Goal: Complete application form: Complete application form

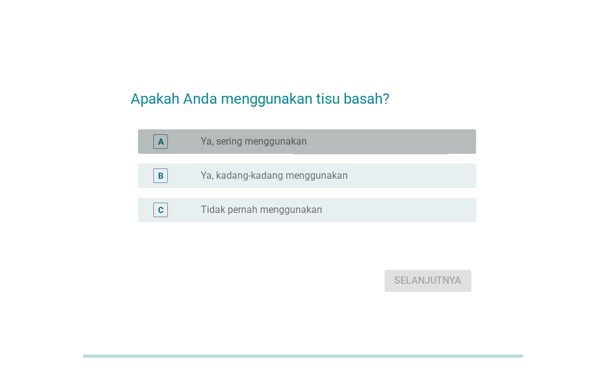
click at [331, 152] on div "A radio_button_unchecked Ya, sering menggunakan" at bounding box center [307, 141] width 338 height 24
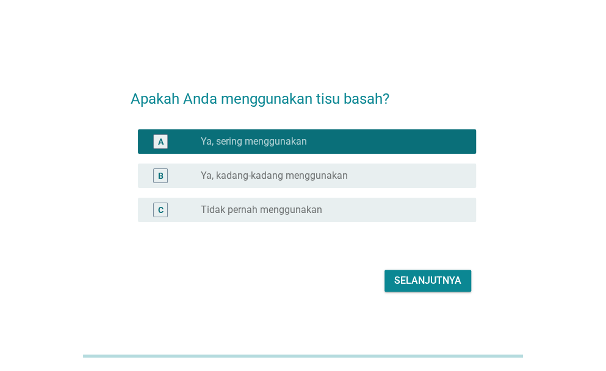
click at [408, 275] on div "Selanjutnya" at bounding box center [427, 280] width 67 height 15
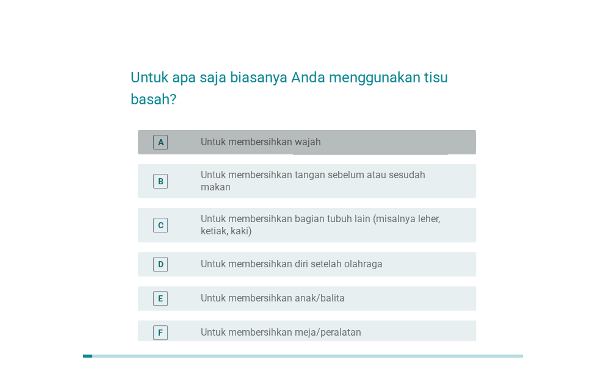
click at [327, 147] on div "radio_button_unchecked Untuk membersihkan wajah" at bounding box center [329, 142] width 256 height 12
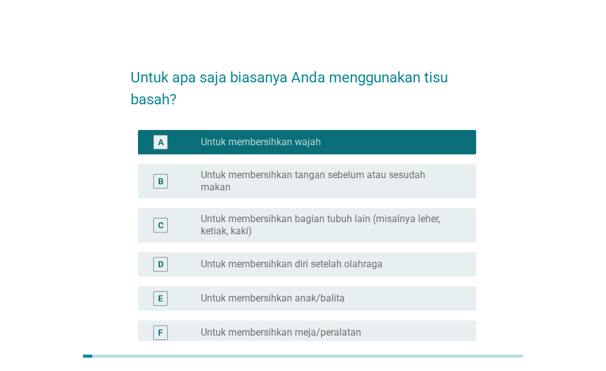
click at [344, 190] on label "Untuk membersihkan tangan sebelum atau sesudah makan" at bounding box center [329, 181] width 256 height 24
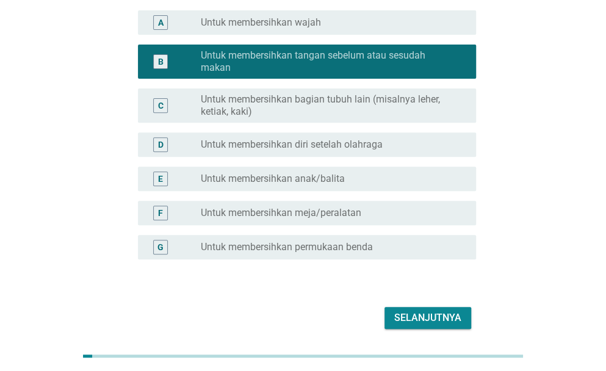
scroll to position [120, 0]
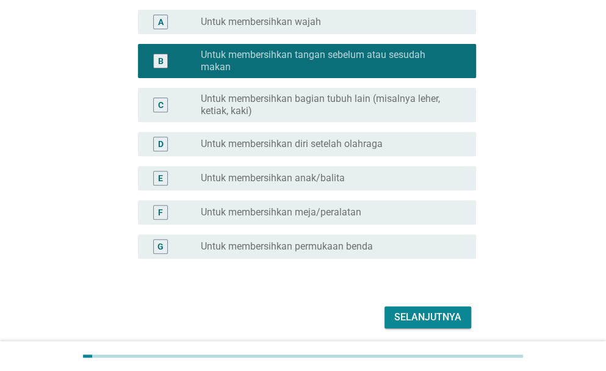
click at [418, 317] on div "Selanjutnya" at bounding box center [427, 317] width 67 height 15
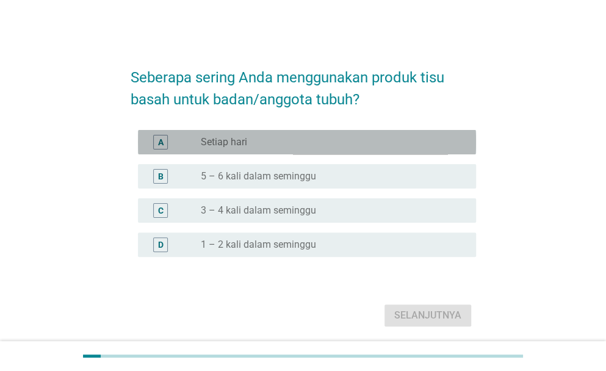
click at [301, 145] on div "radio_button_unchecked Setiap hari" at bounding box center [329, 142] width 256 height 12
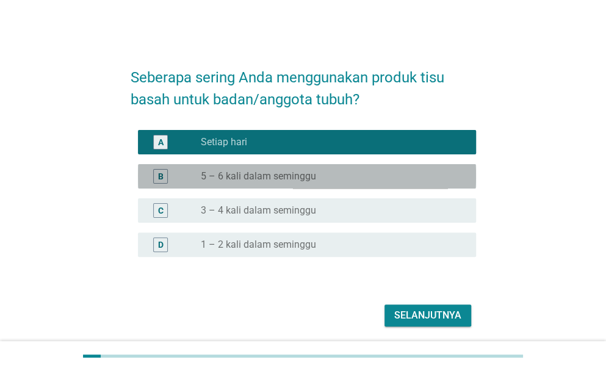
click at [364, 180] on div "radio_button_unchecked 5 – 6 kali dalam seminggu" at bounding box center [329, 176] width 256 height 12
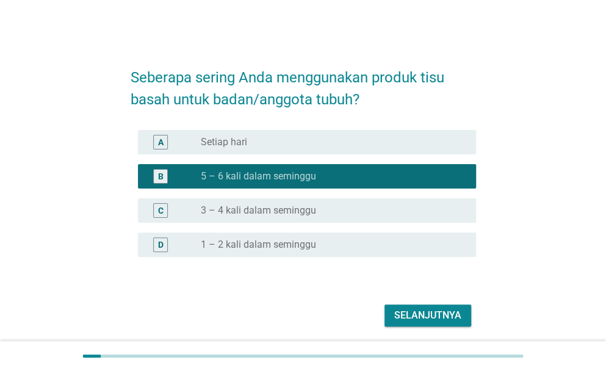
click at [414, 313] on div "Selanjutnya" at bounding box center [427, 315] width 67 height 15
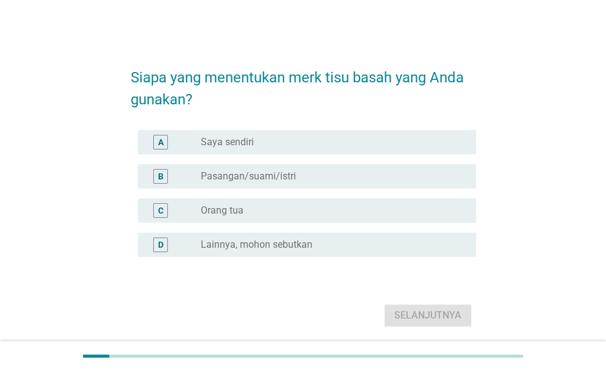
click at [345, 151] on div "A radio_button_unchecked Saya sendiri" at bounding box center [307, 142] width 338 height 24
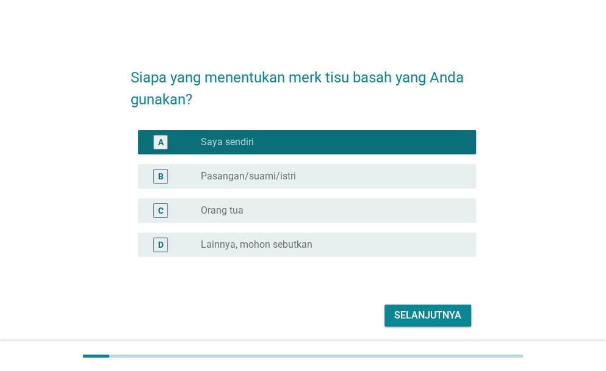
click at [411, 312] on div "Selanjutnya" at bounding box center [427, 315] width 67 height 15
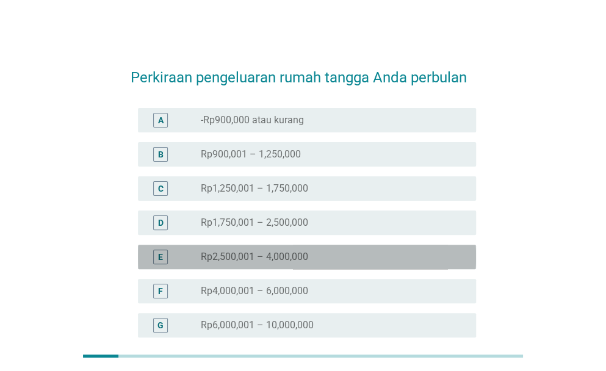
click at [347, 262] on div "radio_button_unchecked Rp2,500,001 – 4,000,000" at bounding box center [329, 257] width 256 height 12
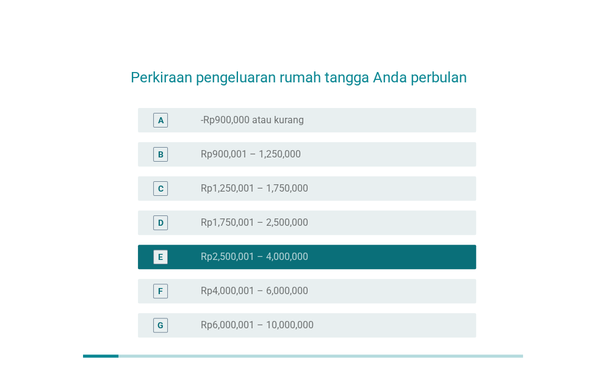
drag, startPoint x: 347, startPoint y: 262, endPoint x: 500, endPoint y: 304, distance: 159.4
click at [500, 304] on div "Perkiraan pengeluaran rumah tangga Anda perbulan A radio_button_unchecked -Rp90…" at bounding box center [302, 250] width 547 height 410
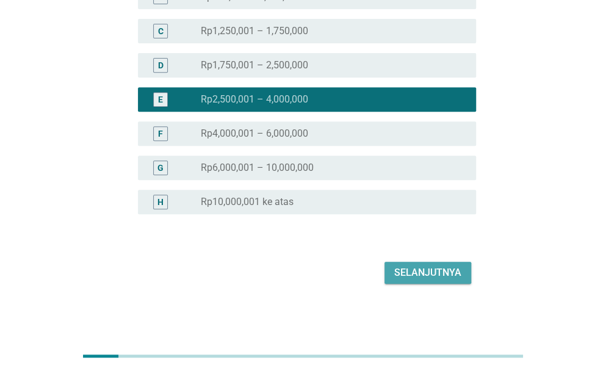
click at [447, 280] on button "Selanjutnya" at bounding box center [427, 273] width 87 height 22
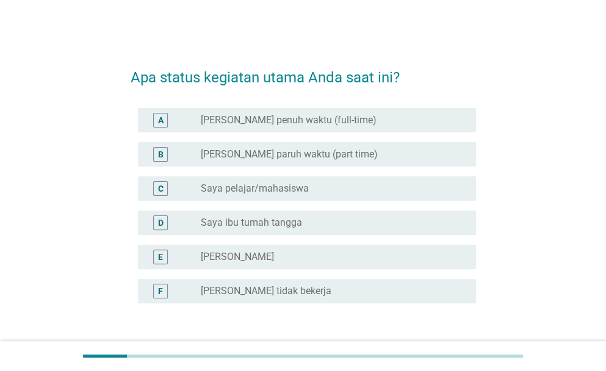
click at [308, 130] on div "A radio_button_unchecked Saya karyawan penuh waktu (full-time)" at bounding box center [307, 120] width 338 height 24
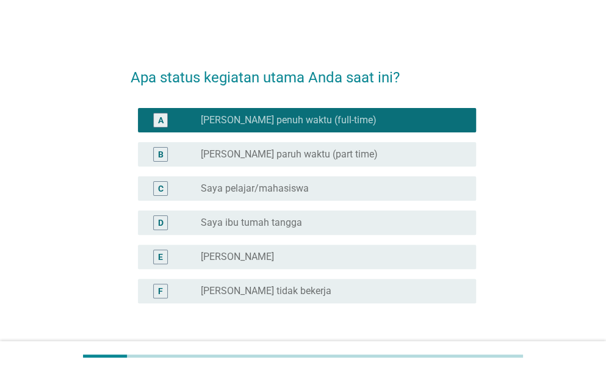
scroll to position [89, 0]
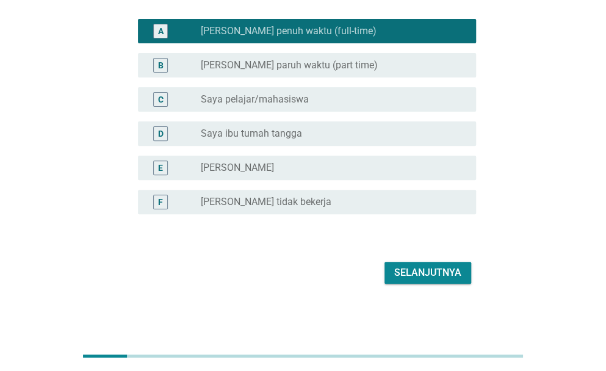
click at [421, 276] on div "Selanjutnya" at bounding box center [427, 272] width 67 height 15
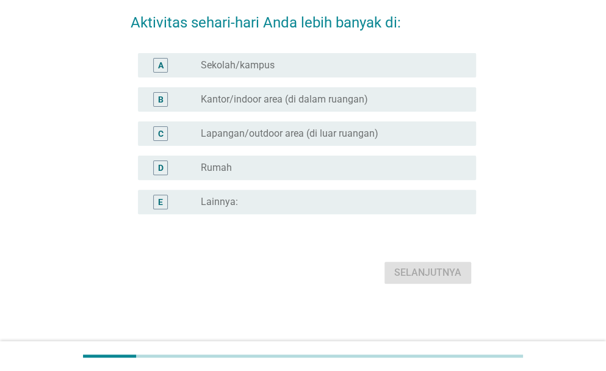
scroll to position [0, 0]
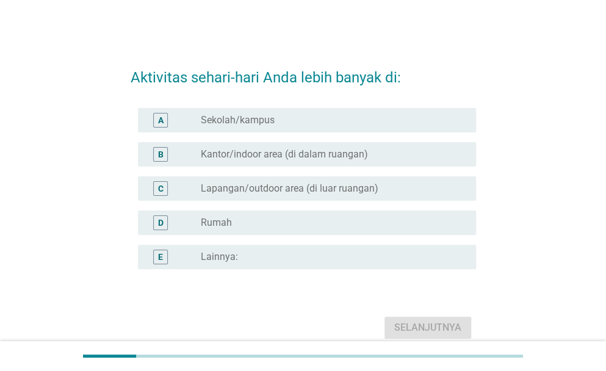
click at [365, 155] on label "Kantor/indoor area (di dalam ruangan)" at bounding box center [284, 154] width 167 height 12
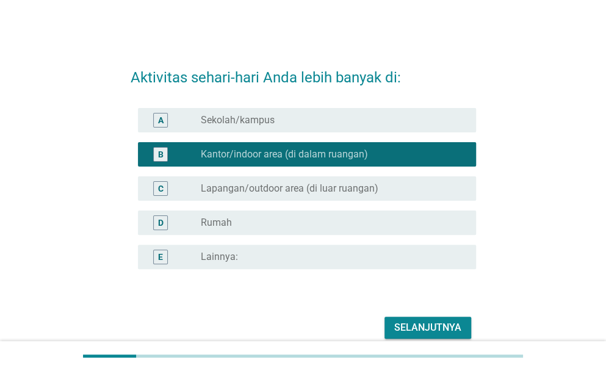
click at [442, 321] on div "Selanjutnya" at bounding box center [427, 327] width 67 height 15
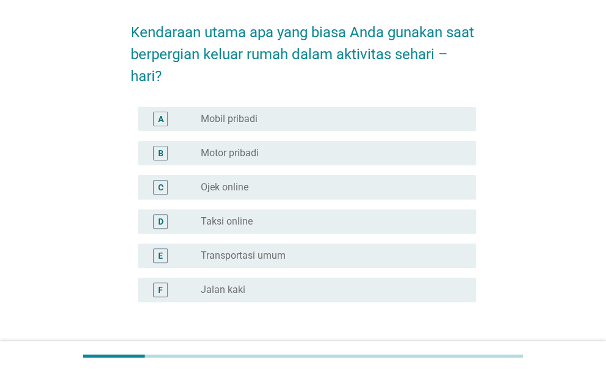
scroll to position [46, 0]
click at [345, 112] on div "radio_button_unchecked Mobil pribadi" at bounding box center [329, 118] width 256 height 12
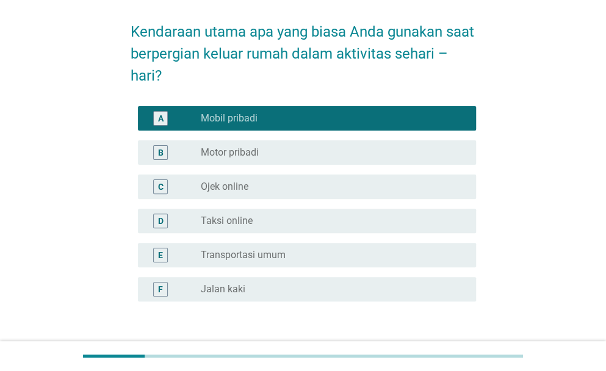
scroll to position [133, 0]
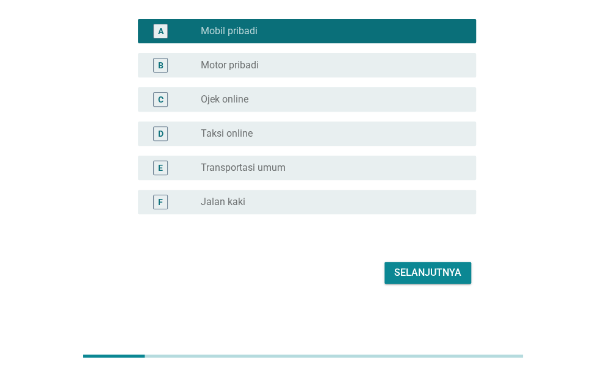
click at [409, 273] on div "Selanjutnya" at bounding box center [427, 272] width 67 height 15
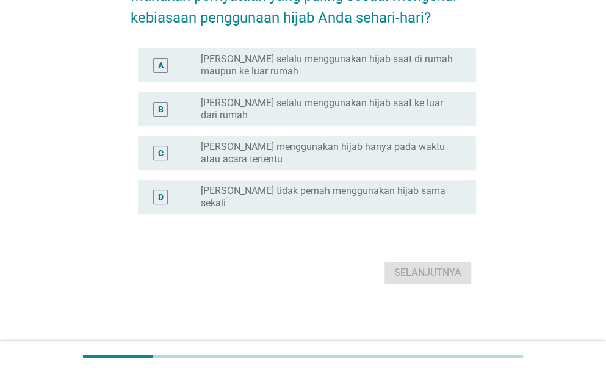
scroll to position [0, 0]
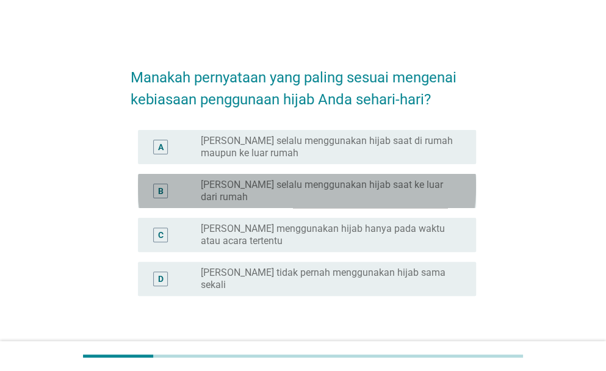
click at [371, 185] on label "[PERSON_NAME] selalu menggunakan hijab saat ke luar dari rumah" at bounding box center [329, 191] width 256 height 24
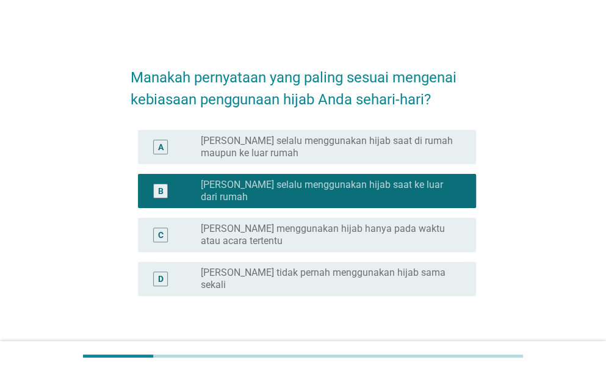
click at [446, 347] on div "Selanjutnya" at bounding box center [427, 354] width 67 height 15
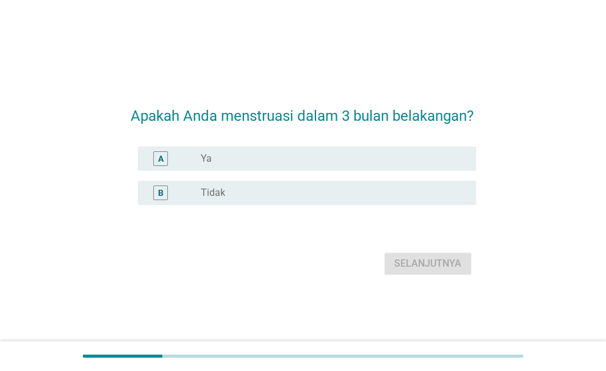
click at [347, 146] on div "A radio_button_unchecked Ya" at bounding box center [303, 159] width 345 height 34
click at [350, 156] on div "radio_button_unchecked Ya" at bounding box center [329, 159] width 256 height 12
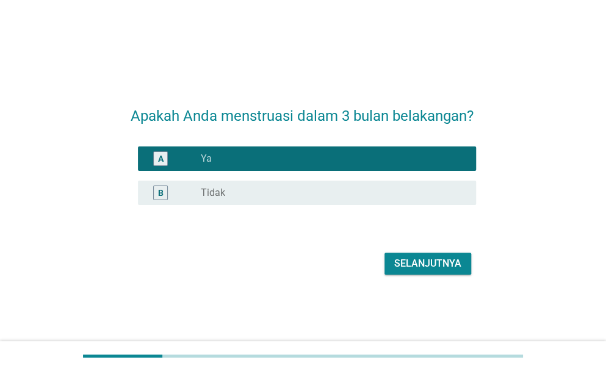
click at [420, 260] on div "Selanjutnya" at bounding box center [427, 263] width 67 height 15
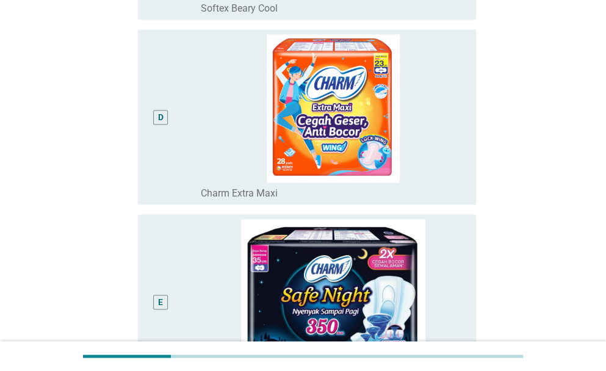
scroll to position [679, 0]
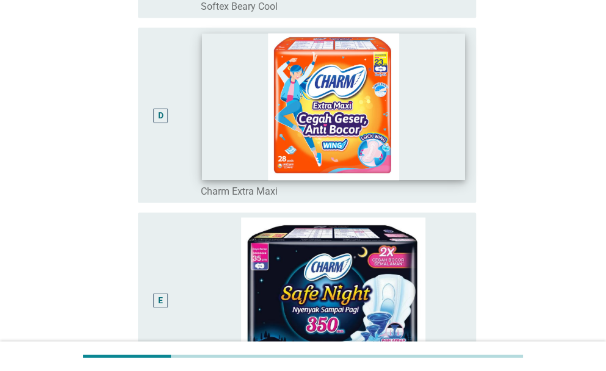
click at [403, 110] on img at bounding box center [333, 106] width 263 height 147
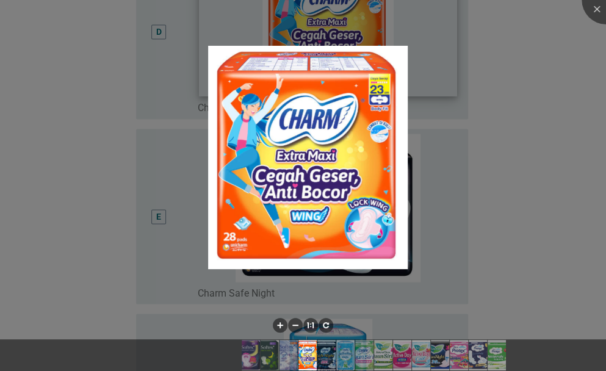
scroll to position [763, 0]
click at [505, 170] on div at bounding box center [303, 185] width 606 height 371
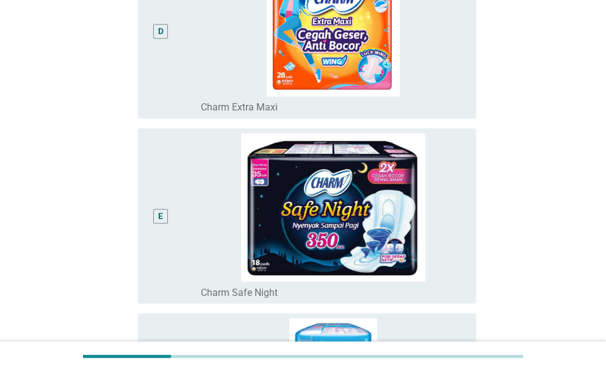
click at [161, 32] on div "D" at bounding box center [160, 30] width 5 height 13
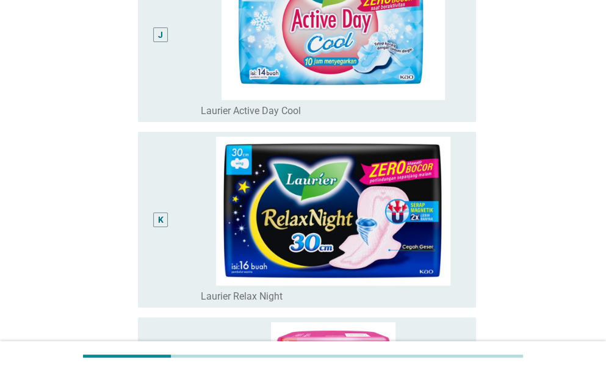
click at [169, 223] on div "K" at bounding box center [161, 219] width 27 height 165
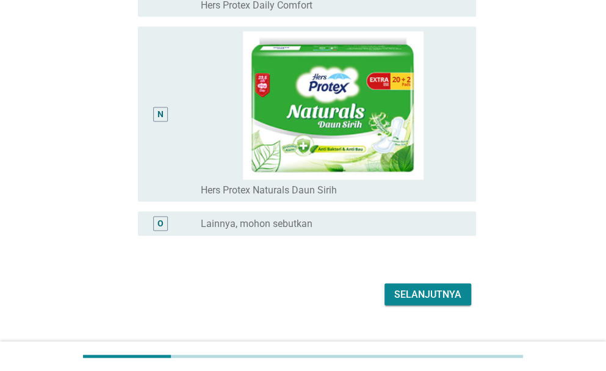
scroll to position [2551, 0]
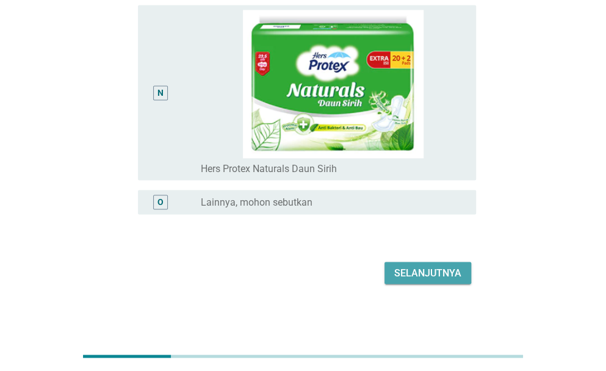
click at [422, 265] on div "Selanjutnya" at bounding box center [427, 272] width 67 height 15
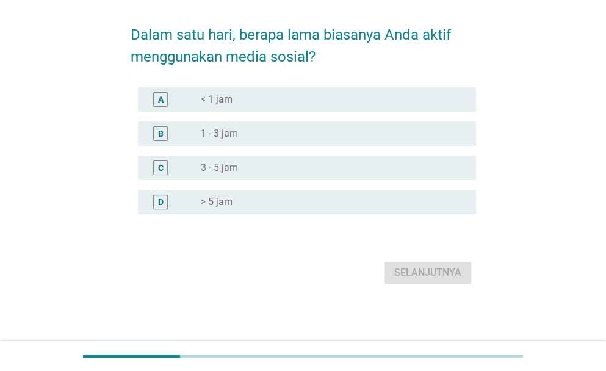
scroll to position [0, 0]
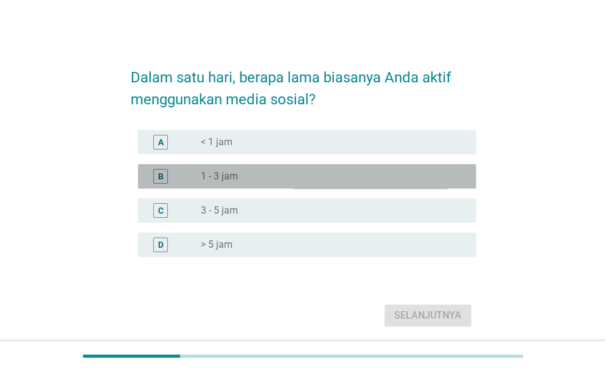
click at [282, 182] on div "radio_button_unchecked 1 - 3 jam" at bounding box center [329, 176] width 256 height 12
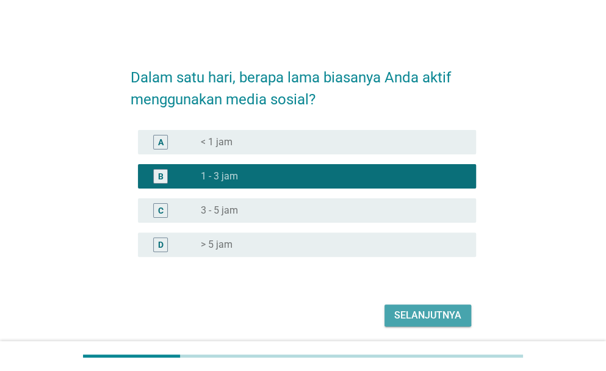
click at [401, 312] on div "Selanjutnya" at bounding box center [427, 315] width 67 height 15
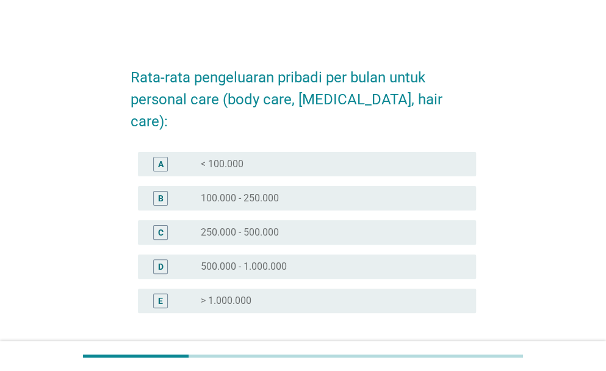
scroll to position [16, 0]
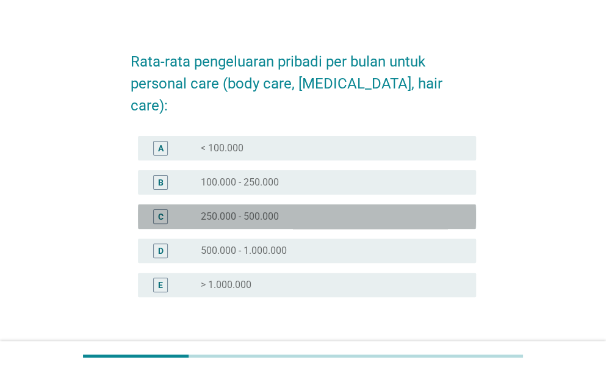
click at [318, 210] on div "radio_button_unchecked 250.000 - 500.000" at bounding box center [329, 216] width 256 height 12
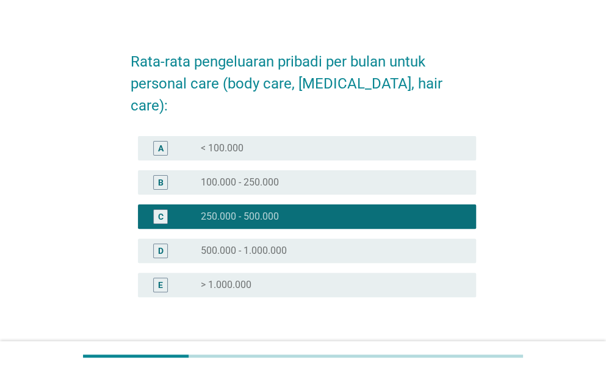
click at [425, 348] on div "Selanjutnya" at bounding box center [427, 355] width 67 height 15
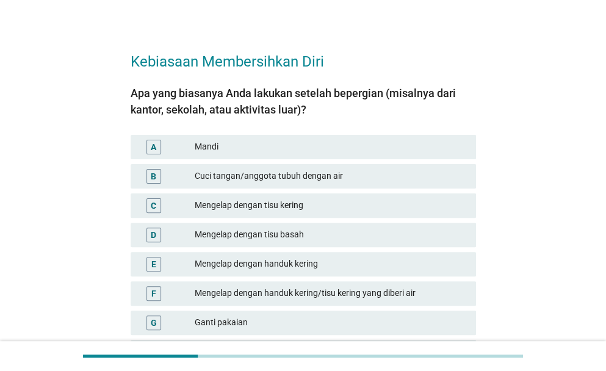
scroll to position [0, 0]
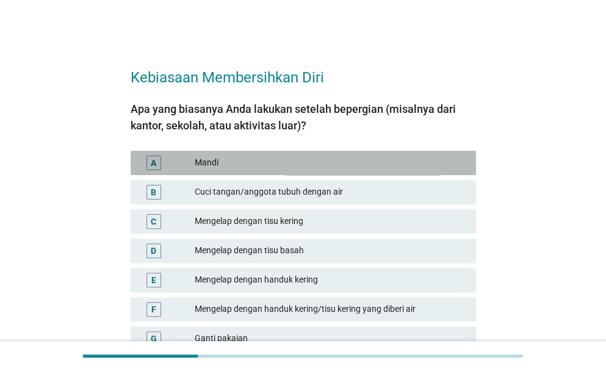
click at [366, 167] on div "Mandi" at bounding box center [330, 163] width 271 height 15
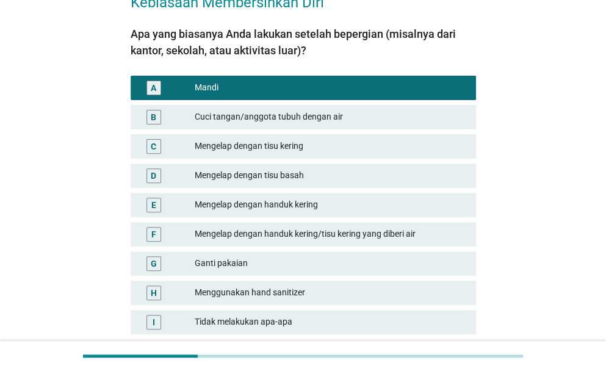
scroll to position [76, 0]
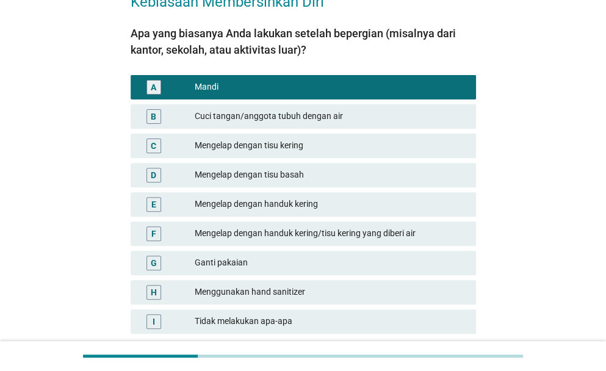
click at [370, 171] on div "Mengelap dengan tisu basah" at bounding box center [330, 175] width 271 height 15
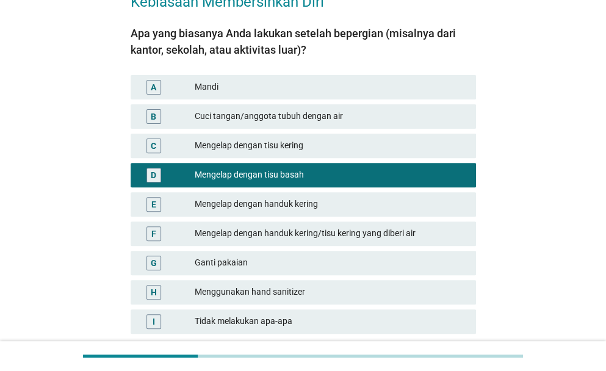
click at [350, 87] on div "Mandi" at bounding box center [330, 87] width 271 height 15
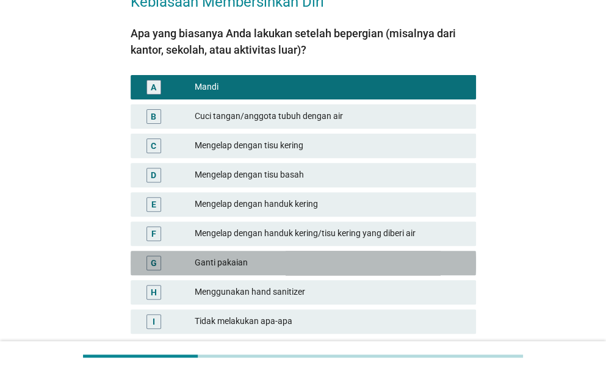
click at [387, 271] on div "G Ganti pakaian" at bounding box center [303, 263] width 345 height 24
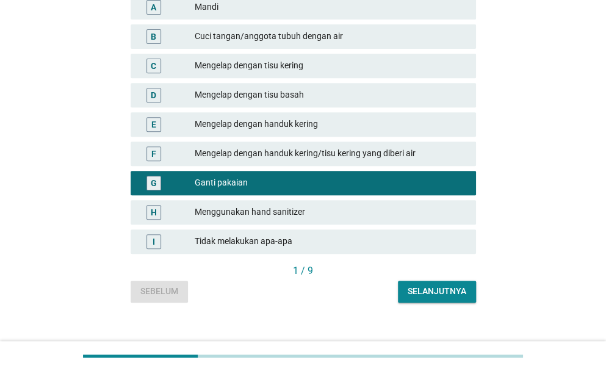
scroll to position [157, 0]
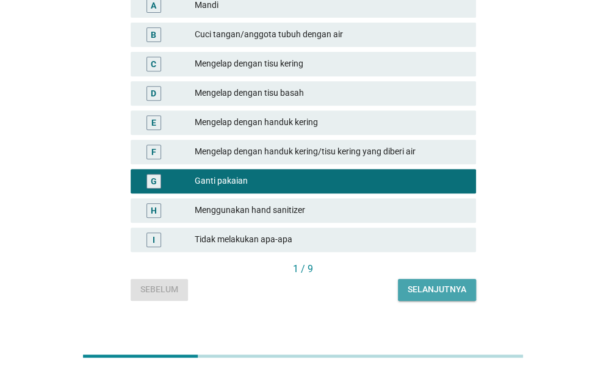
click at [464, 283] on div "Selanjutnya" at bounding box center [437, 289] width 59 height 13
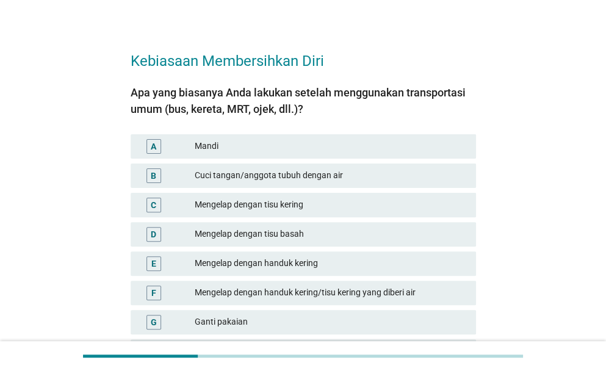
scroll to position [18, 0]
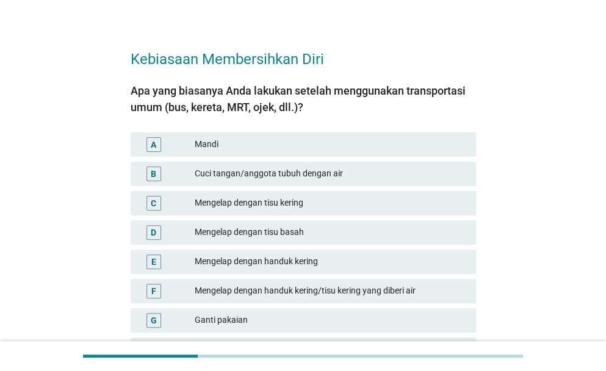
click at [363, 151] on div "Mandi" at bounding box center [330, 144] width 271 height 15
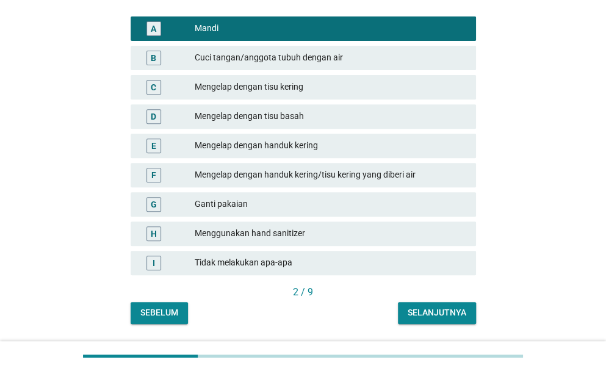
scroll to position [171, 0]
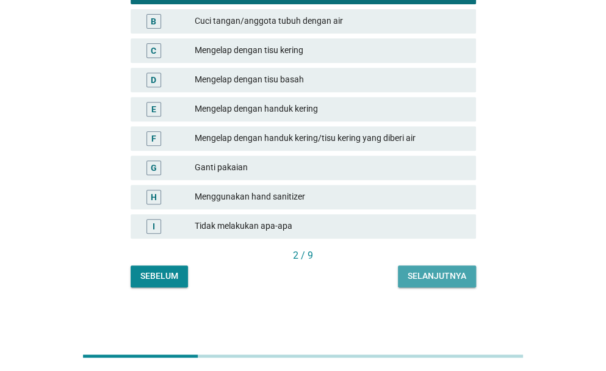
click at [420, 278] on div "Selanjutnya" at bounding box center [437, 276] width 59 height 13
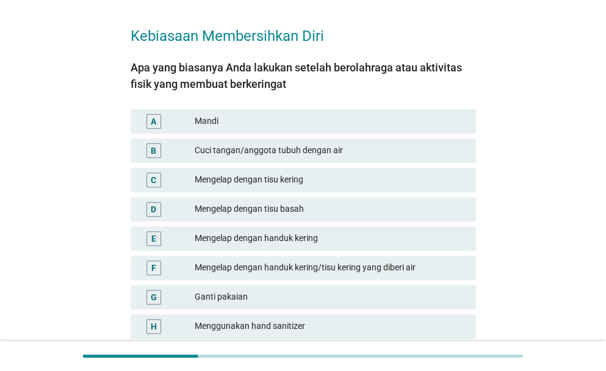
scroll to position [42, 0]
click at [342, 207] on div "Mengelap dengan tisu basah" at bounding box center [330, 208] width 271 height 15
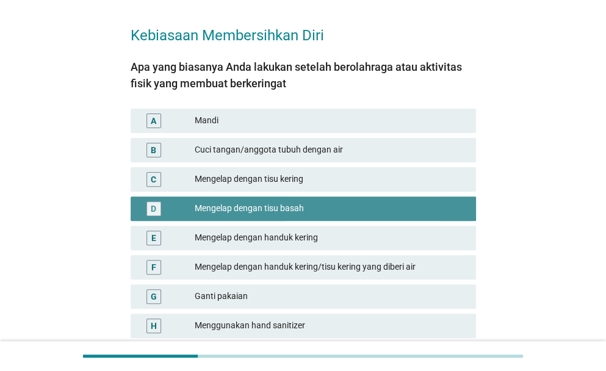
scroll to position [171, 0]
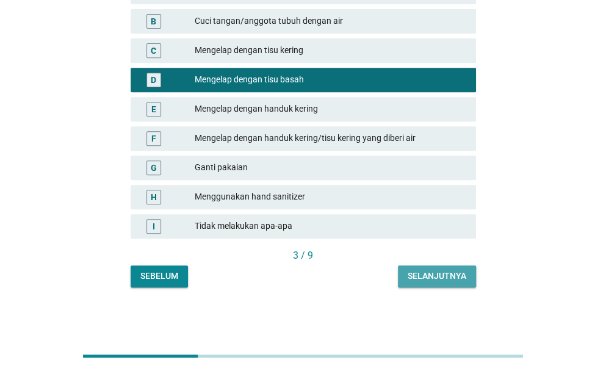
click at [413, 273] on div "Selanjutnya" at bounding box center [437, 276] width 59 height 13
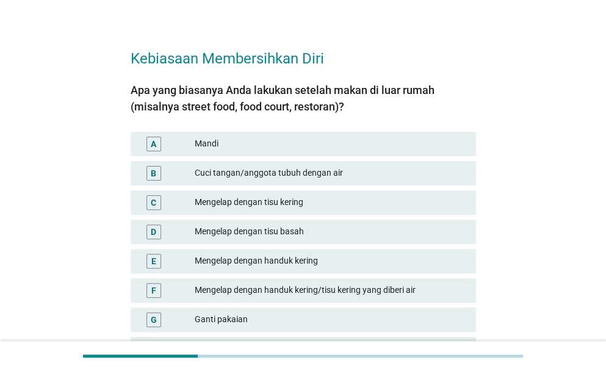
scroll to position [21, 0]
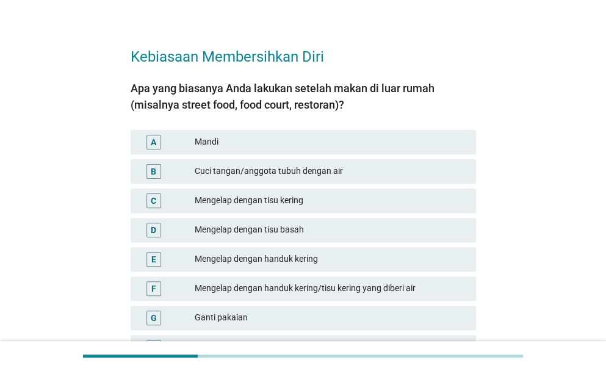
click at [395, 306] on div "G Ganti pakaian" at bounding box center [303, 318] width 345 height 24
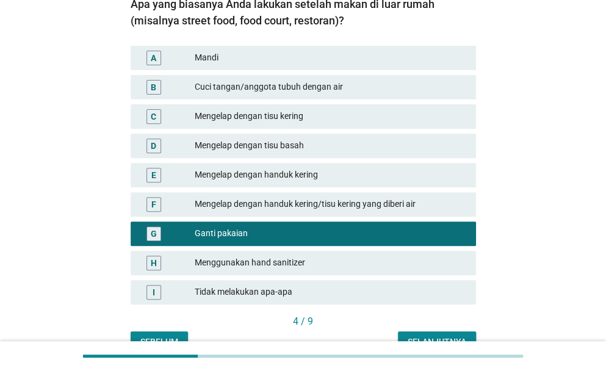
scroll to position [106, 0]
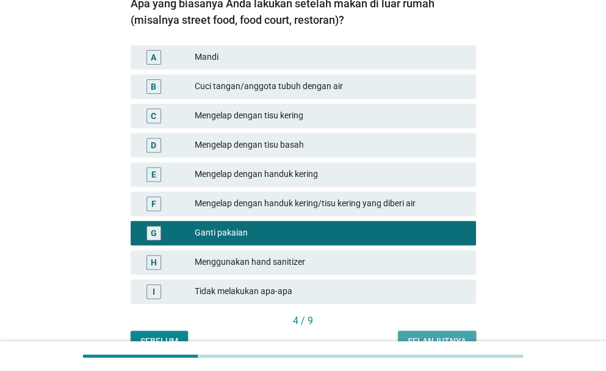
click at [444, 340] on div "Selanjutnya" at bounding box center [437, 341] width 59 height 13
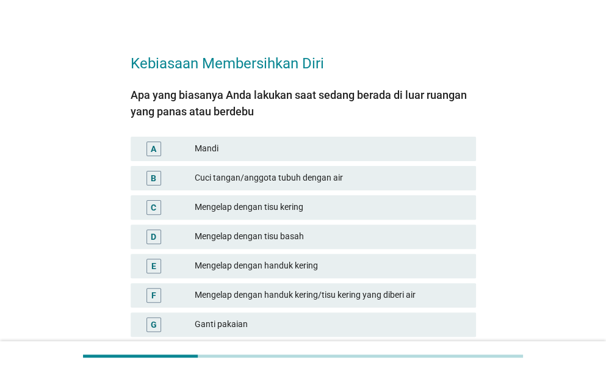
scroll to position [15, 0]
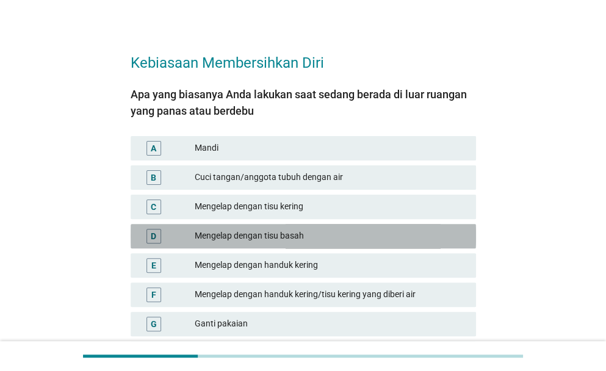
click at [372, 234] on div "Mengelap dengan tisu basah" at bounding box center [330, 236] width 271 height 15
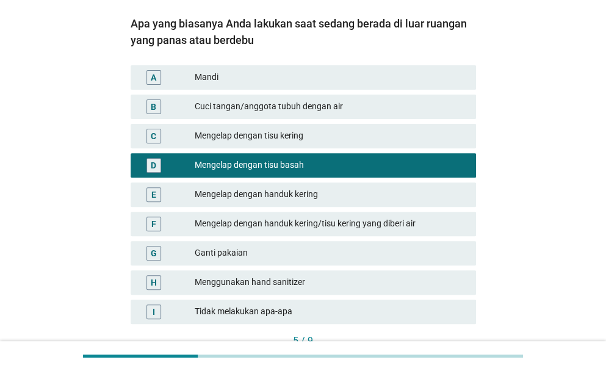
scroll to position [171, 0]
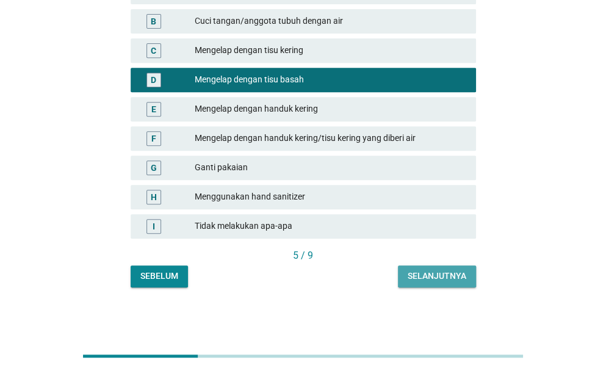
click at [437, 275] on div "Selanjutnya" at bounding box center [437, 276] width 59 height 13
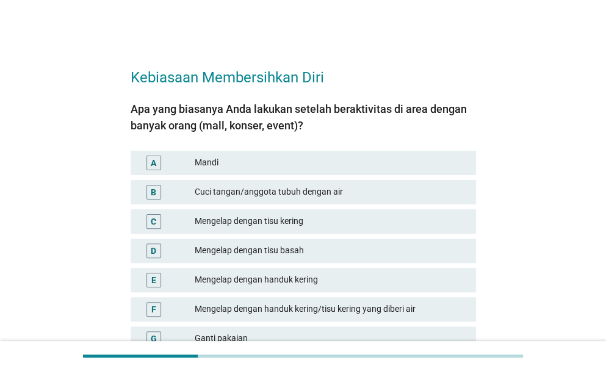
click at [371, 170] on div "Mandi" at bounding box center [330, 163] width 271 height 15
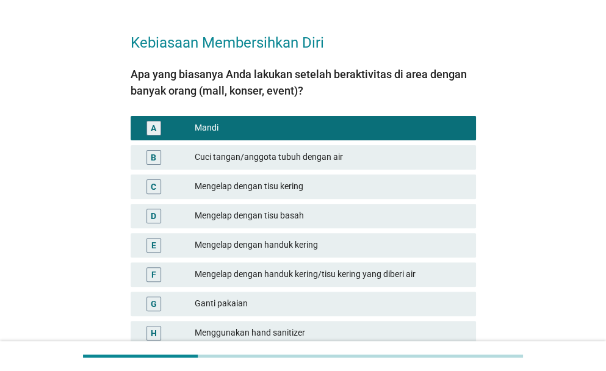
scroll to position [171, 0]
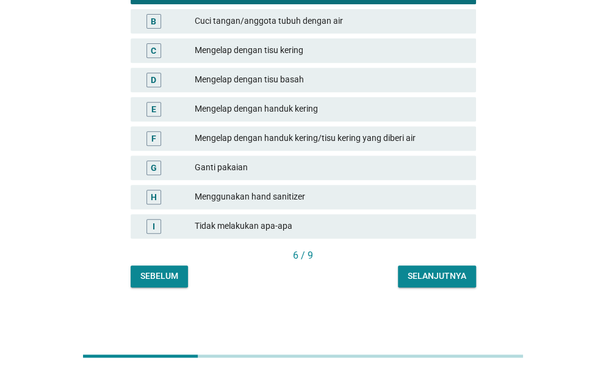
click at [448, 258] on div "6 / 9" at bounding box center [303, 255] width 345 height 15
click at [448, 274] on div "Selanjutnya" at bounding box center [437, 276] width 59 height 13
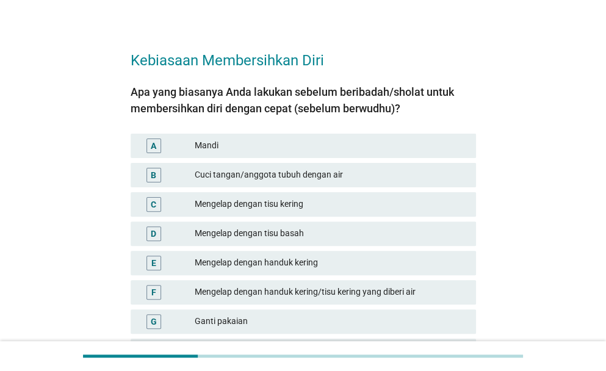
scroll to position [17, 0]
click at [371, 296] on div "Mengelap dengan handuk kering/tisu kering yang diberi air" at bounding box center [330, 292] width 271 height 15
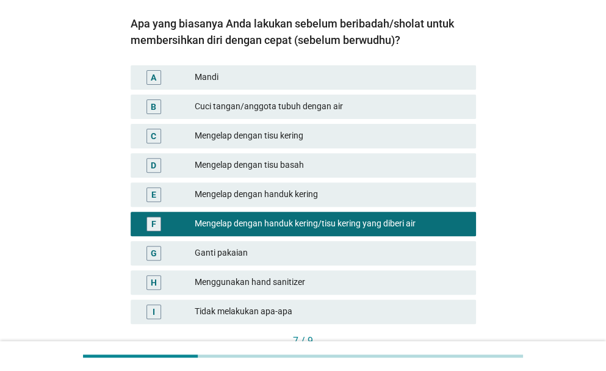
scroll to position [87, 0]
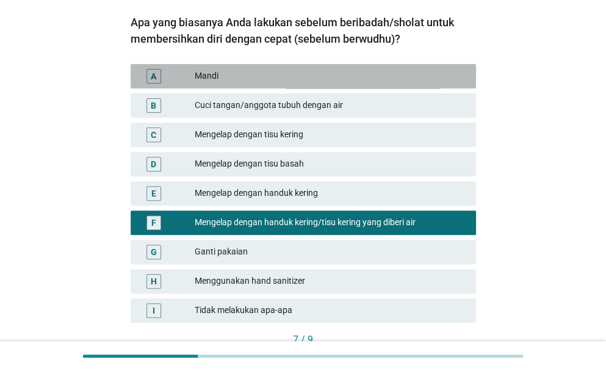
click at [297, 76] on div "Mandi" at bounding box center [330, 76] width 271 height 15
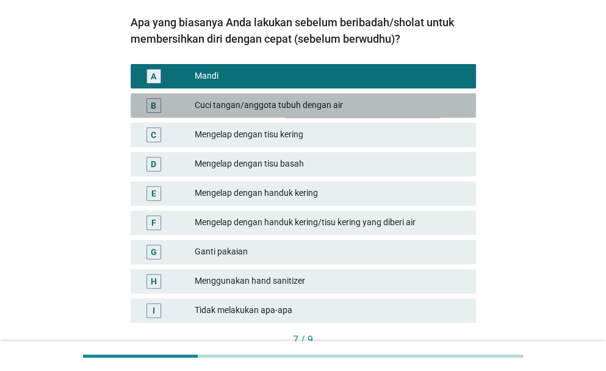
click at [348, 103] on div "Cuci tangan/anggota tubuh dengan air" at bounding box center [330, 105] width 271 height 15
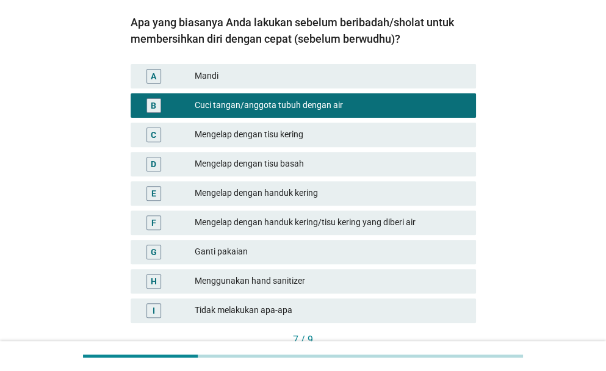
scroll to position [171, 0]
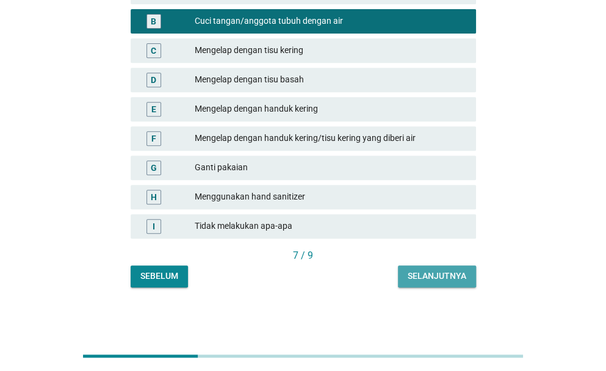
click at [438, 268] on button "Selanjutnya" at bounding box center [437, 276] width 78 height 22
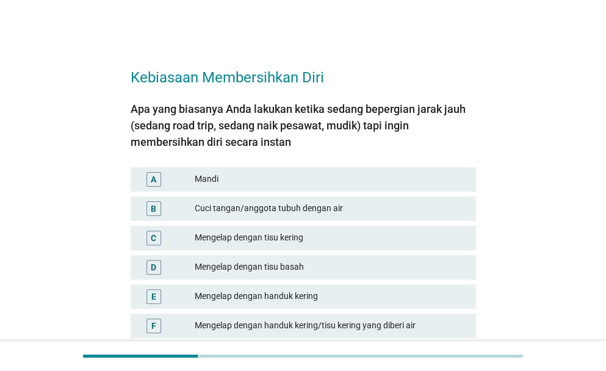
click at [306, 187] on div "A Mandi" at bounding box center [303, 179] width 345 height 24
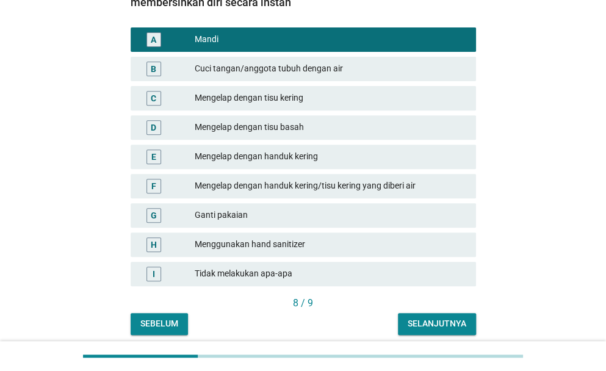
scroll to position [151, 0]
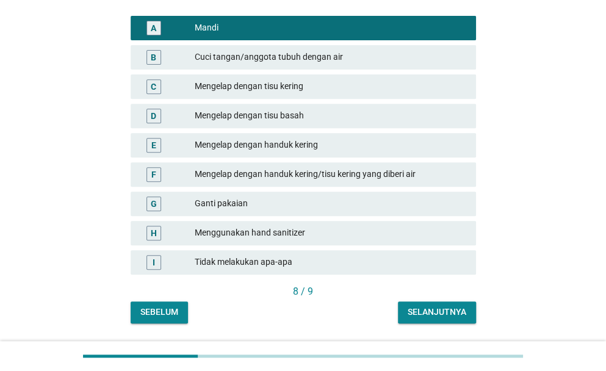
click at [442, 318] on div "Selanjutnya" at bounding box center [437, 312] width 59 height 13
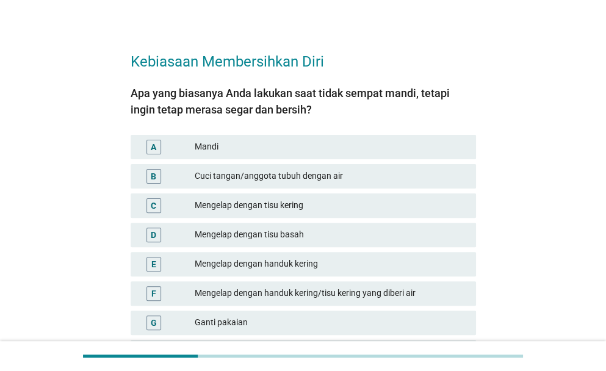
scroll to position [19, 0]
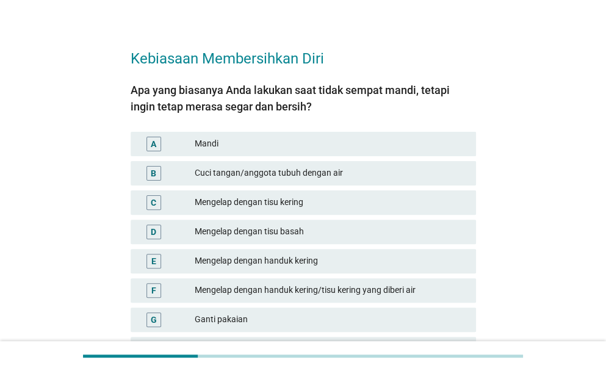
click at [319, 169] on div "Cuci tangan/anggota tubuh dengan air" at bounding box center [330, 173] width 271 height 15
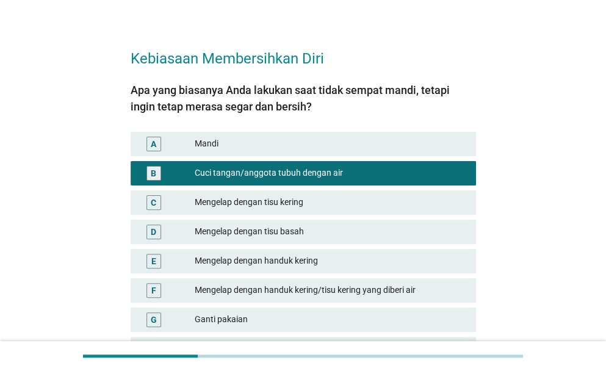
scroll to position [171, 0]
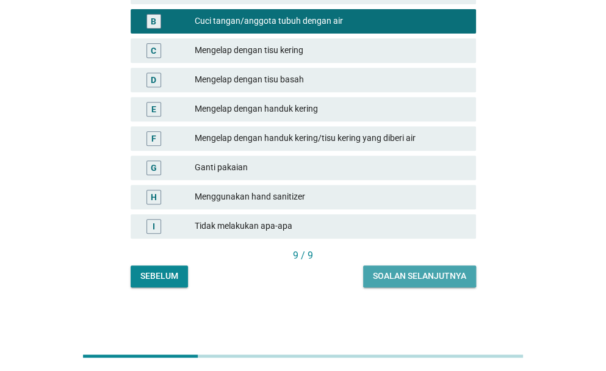
click at [417, 273] on div "Soalan selanjutnya" at bounding box center [419, 276] width 93 height 13
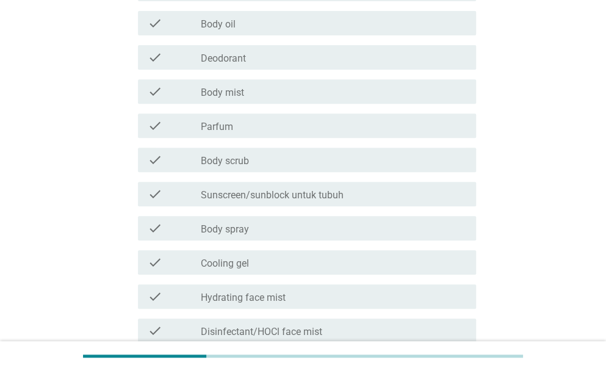
scroll to position [0, 0]
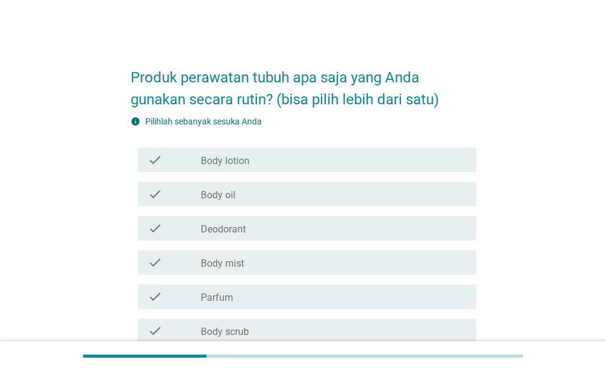
click at [352, 154] on div "check_box_outline_blank Body lotion" at bounding box center [333, 160] width 265 height 15
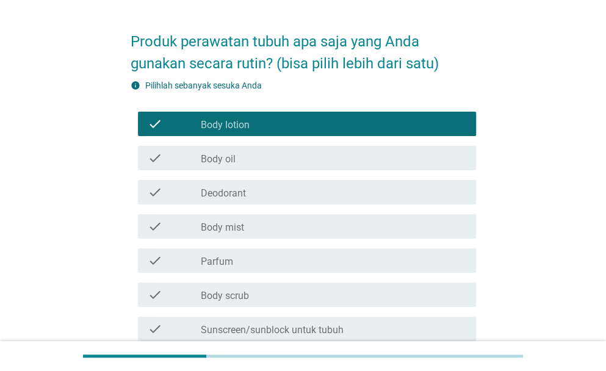
scroll to position [38, 0]
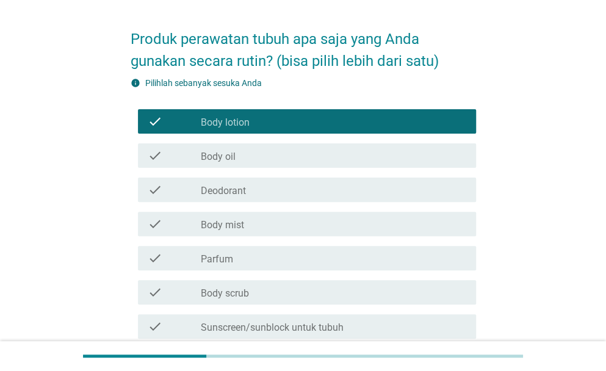
click at [378, 241] on div "check check_box_outline_blank Parfum" at bounding box center [303, 258] width 345 height 34
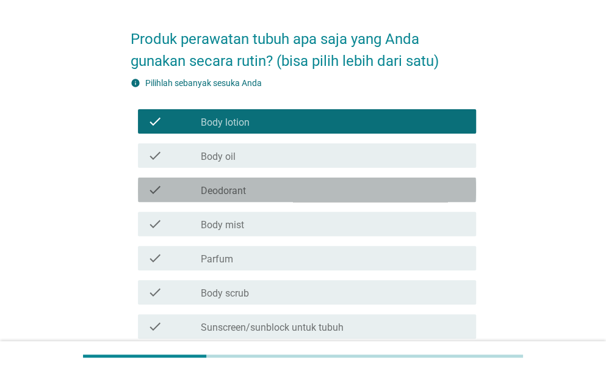
click at [360, 199] on div "check check_box_outline_blank Deodorant" at bounding box center [307, 190] width 338 height 24
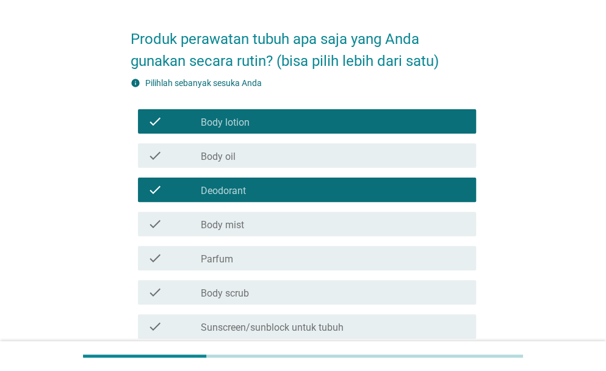
click at [368, 224] on div "check_box_outline_blank Body mist" at bounding box center [333, 224] width 265 height 15
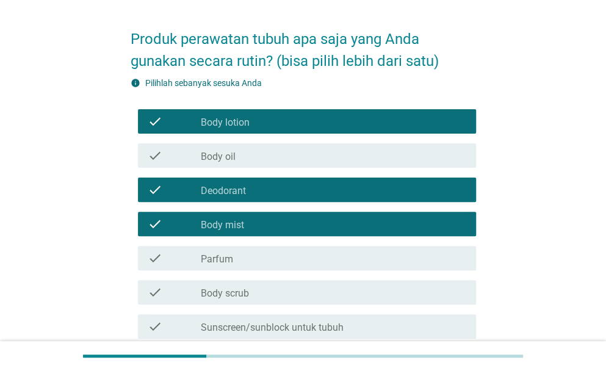
scroll to position [93, 0]
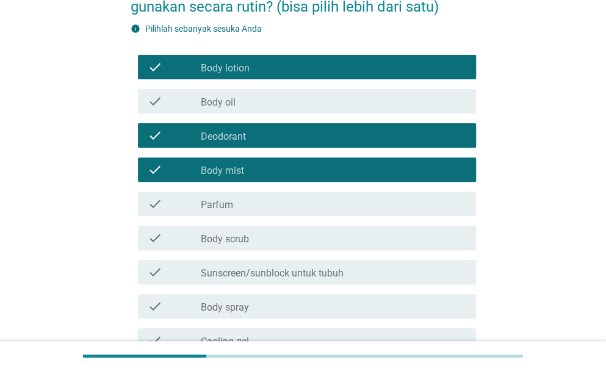
click at [326, 173] on div "check_box_outline_blank Body mist" at bounding box center [333, 169] width 265 height 15
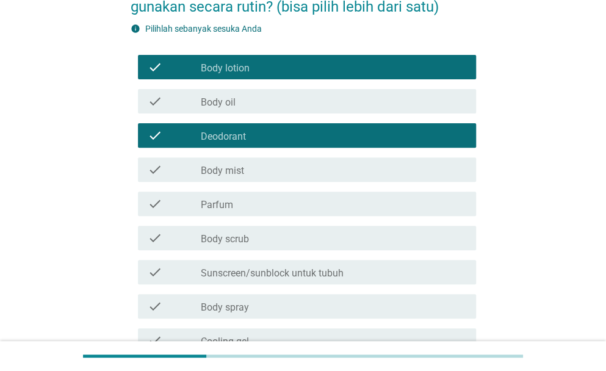
click at [329, 193] on div "check check_box_outline_blank Parfum" at bounding box center [307, 204] width 338 height 24
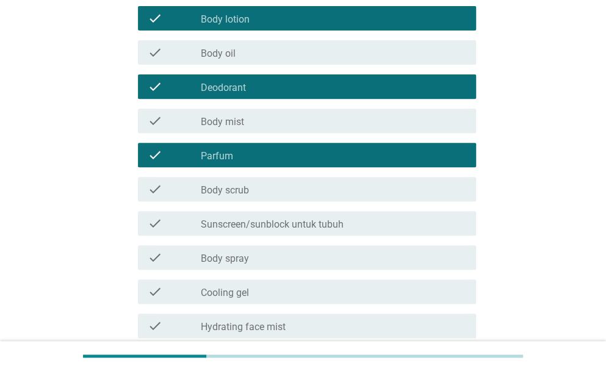
scroll to position [144, 0]
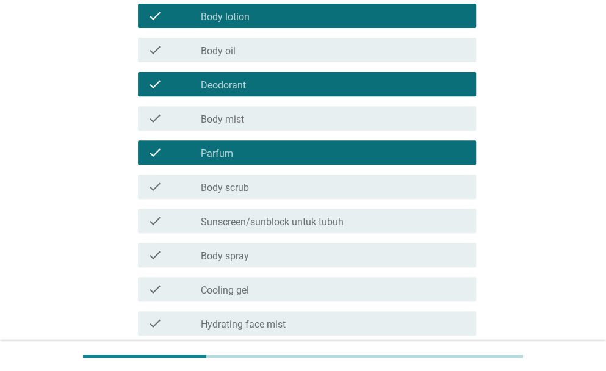
click at [329, 193] on div "check_box_outline_blank Body scrub" at bounding box center [333, 186] width 265 height 15
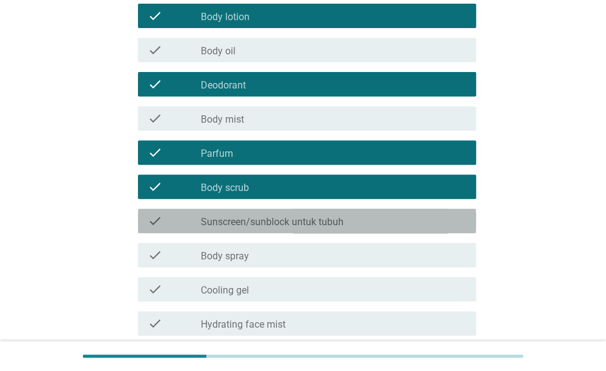
click at [339, 230] on div "check check_box_outline_blank Sunscreen/sunblock untuk tubuh" at bounding box center [307, 221] width 338 height 24
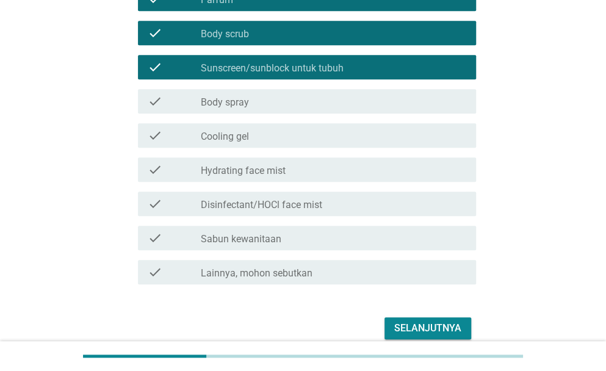
scroll to position [300, 0]
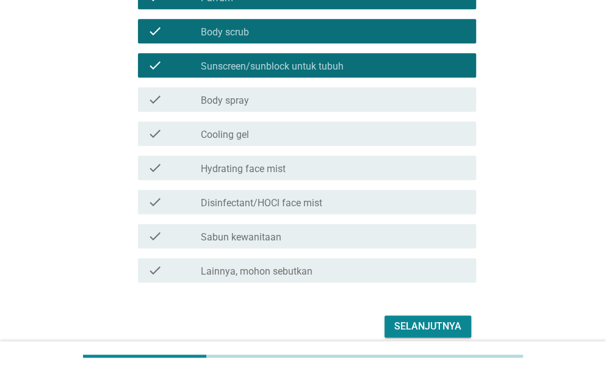
click at [403, 320] on div "Selanjutnya" at bounding box center [427, 326] width 67 height 15
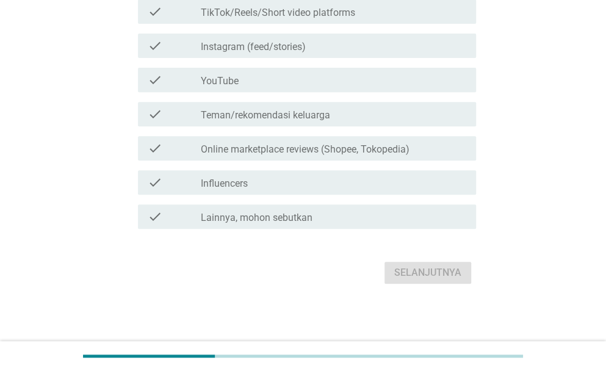
scroll to position [0, 0]
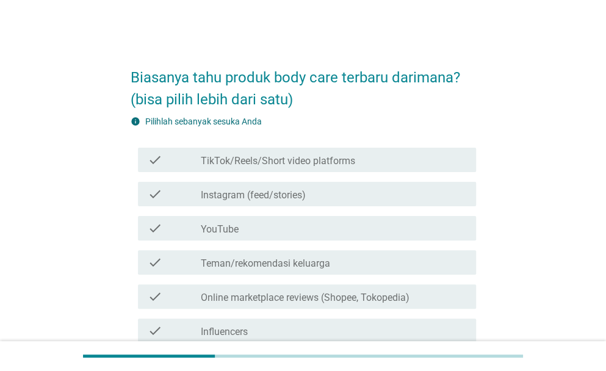
click at [321, 160] on label "TikTok/Reels/Short video platforms" at bounding box center [278, 161] width 154 height 12
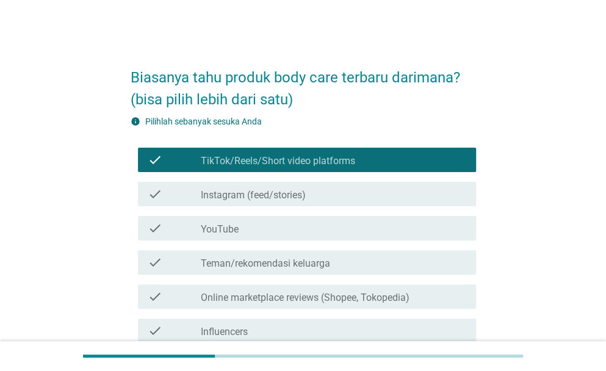
click at [328, 187] on div "check_box_outline_blank Instagram (feed/stories)" at bounding box center [333, 194] width 265 height 15
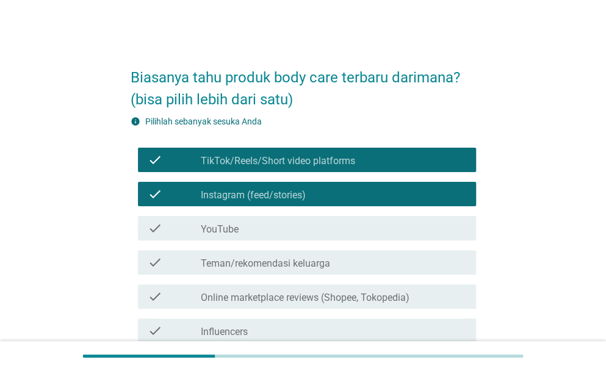
click at [337, 214] on div "check check_box_outline_blank YouTube" at bounding box center [303, 228] width 345 height 34
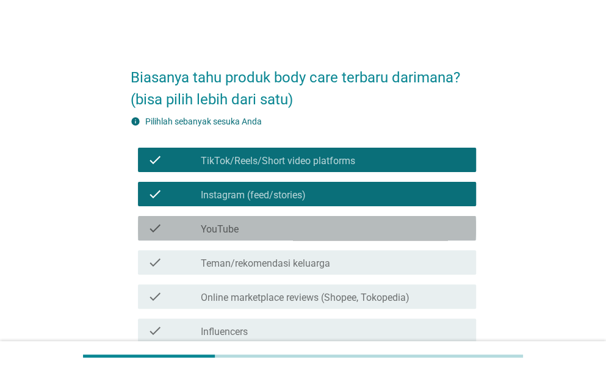
click at [339, 218] on div "check check_box_outline_blank YouTube" at bounding box center [307, 228] width 338 height 24
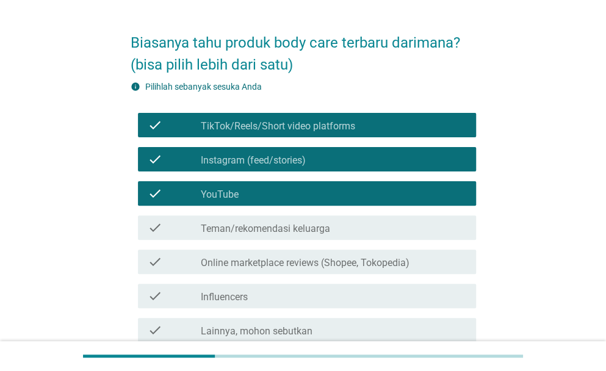
click at [339, 218] on div "check check_box_outline_blank Teman/rekomendasi keluarga" at bounding box center [307, 227] width 338 height 24
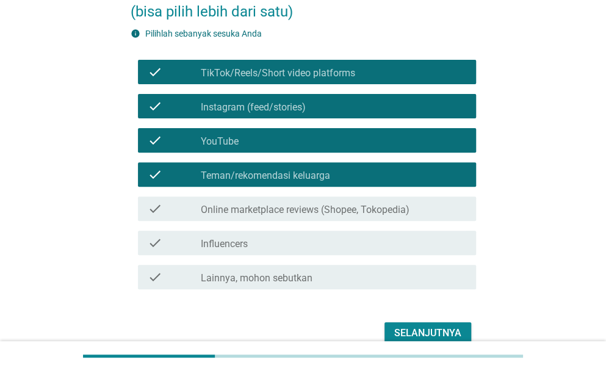
scroll to position [94, 0]
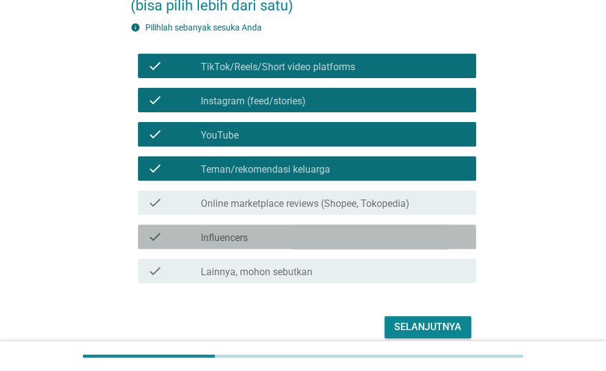
click at [351, 234] on div "check_box_outline_blank Influencers" at bounding box center [333, 236] width 265 height 15
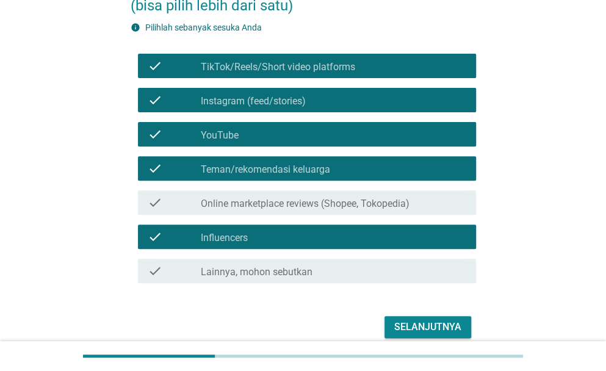
click at [422, 329] on div "Selanjutnya" at bounding box center [427, 327] width 67 height 15
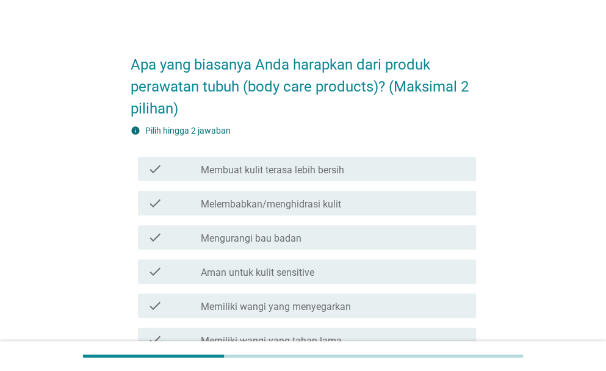
scroll to position [17, 0]
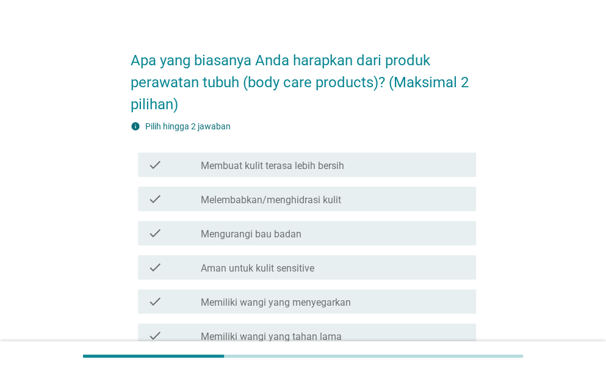
click at [350, 168] on div "check_box_outline_blank Membuat kulit terasa lebih bersih" at bounding box center [333, 164] width 265 height 15
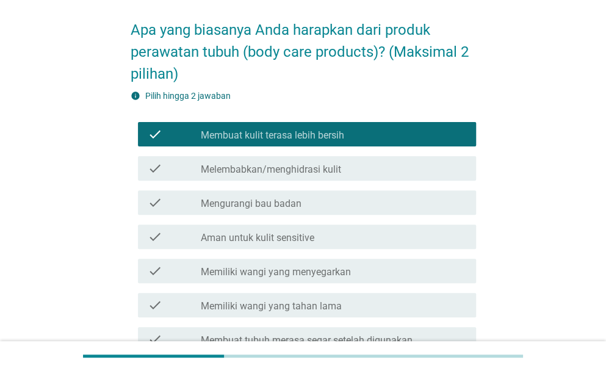
scroll to position [49, 0]
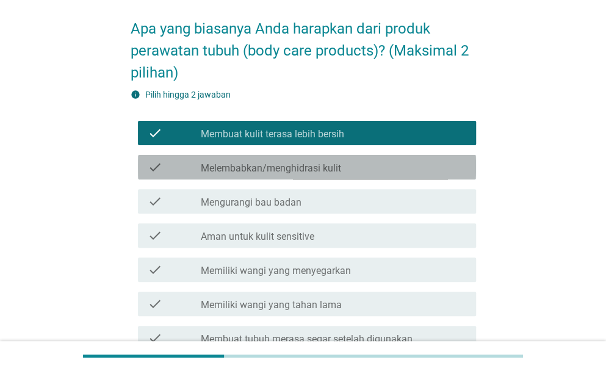
click at [350, 168] on div "check_box_outline_blank Melembabkan/menghidrasi kulit" at bounding box center [333, 167] width 265 height 15
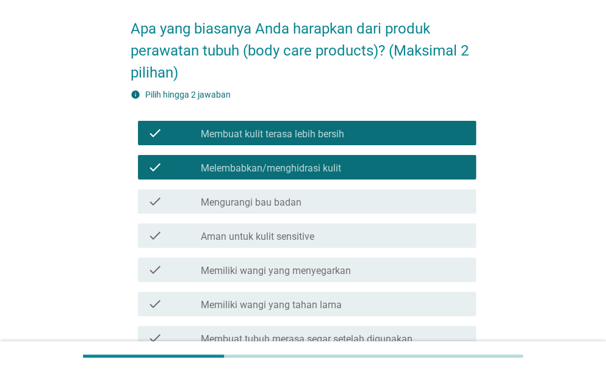
click at [351, 199] on div "check_box_outline_blank Mengurangi bau badan" at bounding box center [333, 201] width 265 height 15
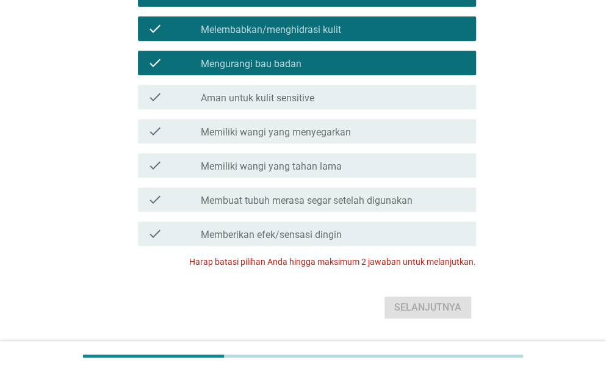
scroll to position [188, 0]
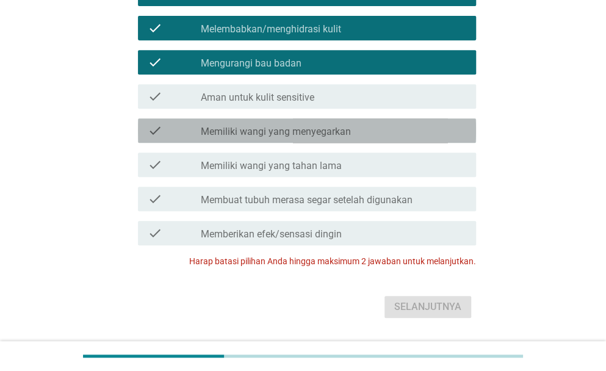
click at [342, 131] on label "Memiliki wangi yang menyegarkan" at bounding box center [276, 132] width 150 height 12
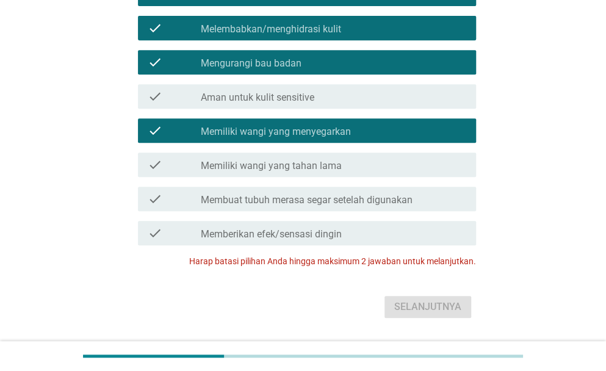
click at [322, 57] on div "check_box_outline_blank Mengurangi bau badan" at bounding box center [333, 62] width 265 height 15
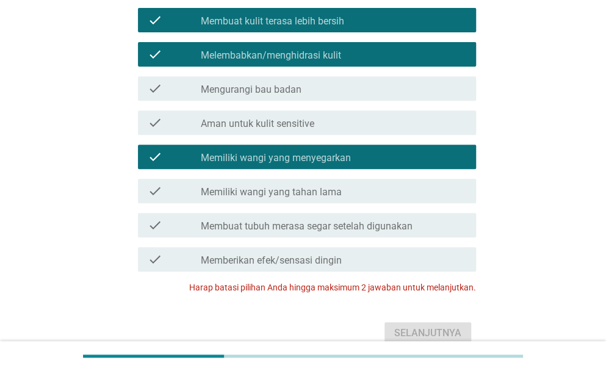
scroll to position [161, 0]
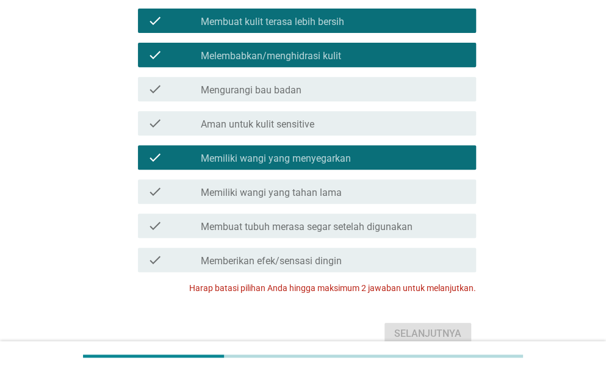
click at [331, 50] on label "Melembabkan/menghidrasi kulit" at bounding box center [271, 56] width 140 height 12
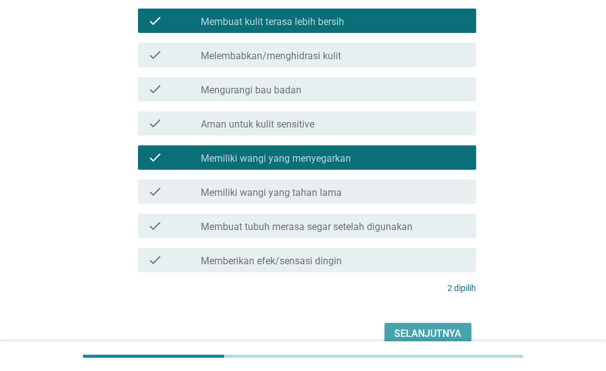
click at [425, 335] on div "Selanjutnya" at bounding box center [427, 333] width 67 height 15
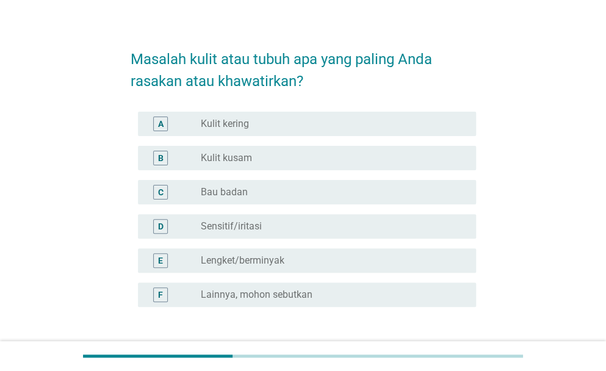
scroll to position [19, 0]
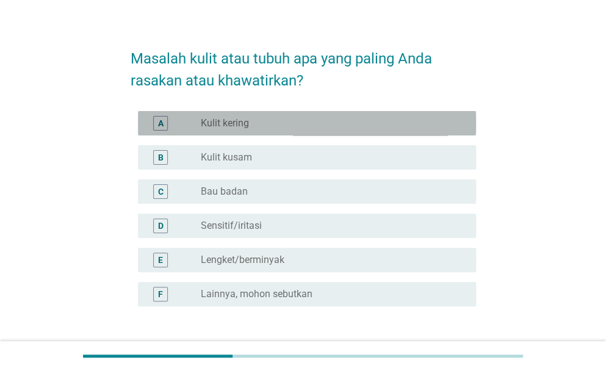
click at [290, 127] on div "radio_button_unchecked Kulit kering" at bounding box center [329, 123] width 256 height 12
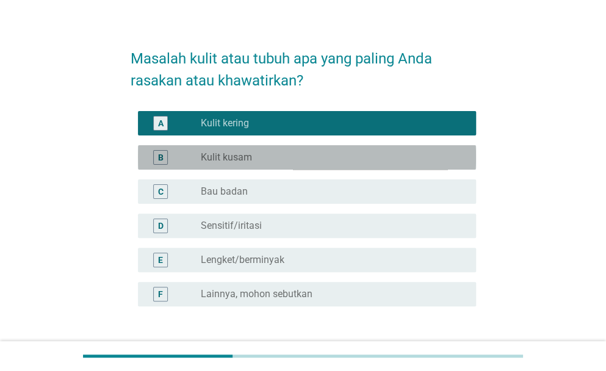
click at [290, 150] on div "radio_button_unchecked Kulit kusam" at bounding box center [333, 157] width 265 height 15
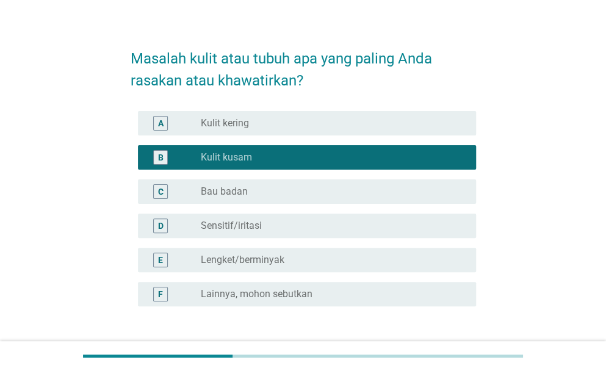
scroll to position [111, 0]
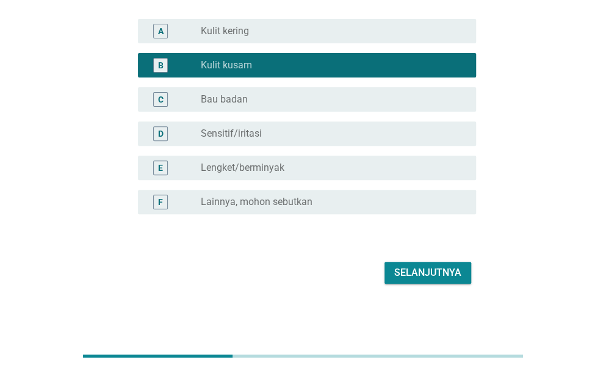
click at [429, 272] on div "Selanjutnya" at bounding box center [427, 272] width 67 height 15
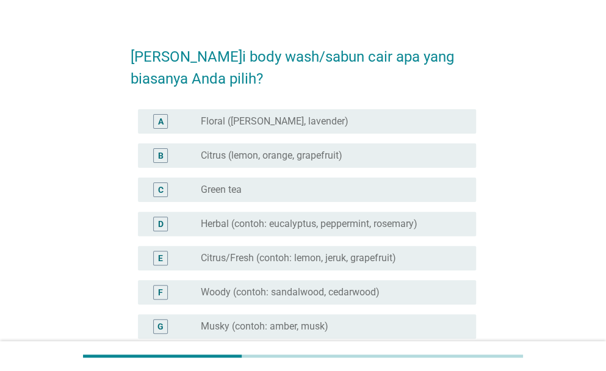
scroll to position [21, 0]
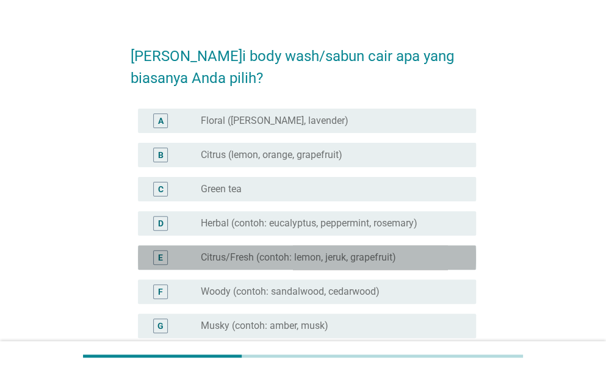
click at [347, 258] on label "Citrus/Fresh (contoh: lemon, jeruk, grapefruit)" at bounding box center [298, 257] width 195 height 12
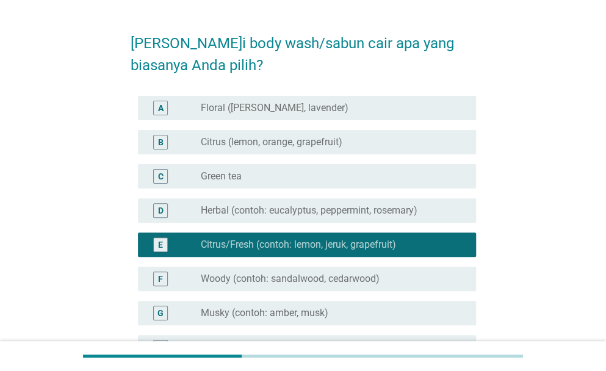
scroll to position [35, 0]
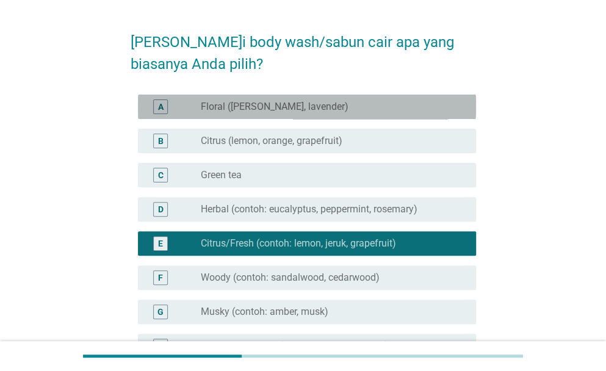
click at [303, 115] on div "A radio_button_unchecked Floral ([PERSON_NAME], lavender)" at bounding box center [307, 107] width 338 height 24
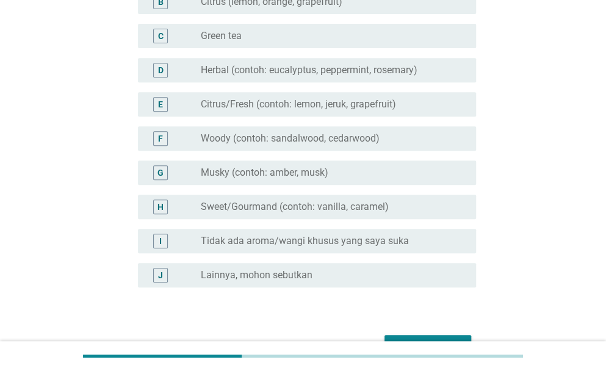
scroll to position [185, 0]
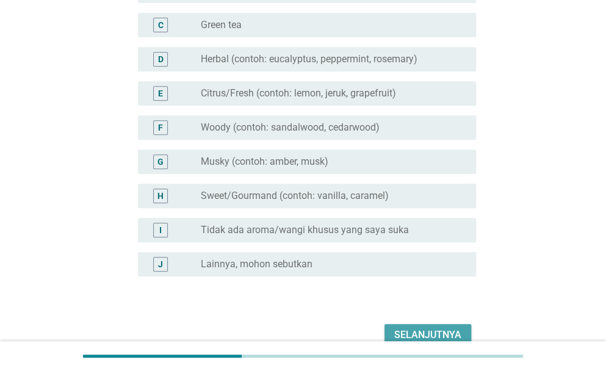
click at [418, 337] on div "Selanjutnya" at bounding box center [427, 335] width 67 height 15
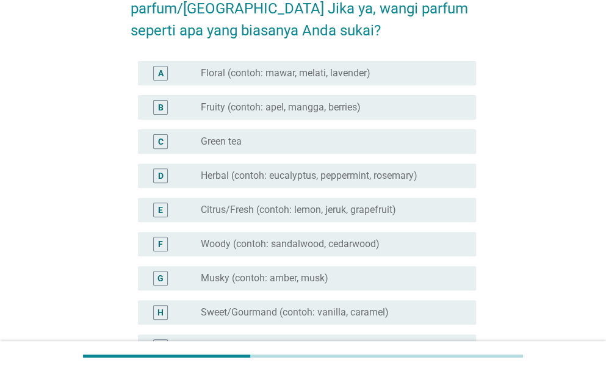
scroll to position [93, 0]
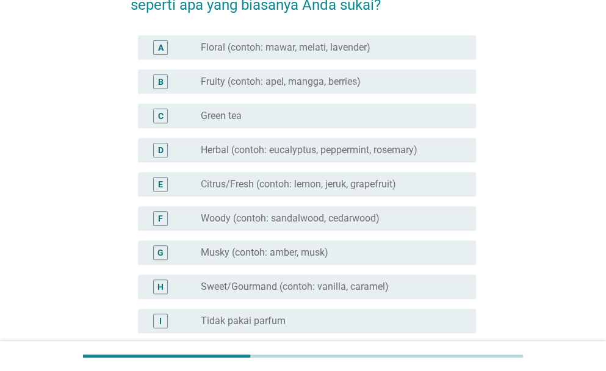
click at [326, 218] on label "Woody (contoh: sandalwood, cedarwood)" at bounding box center [290, 218] width 179 height 12
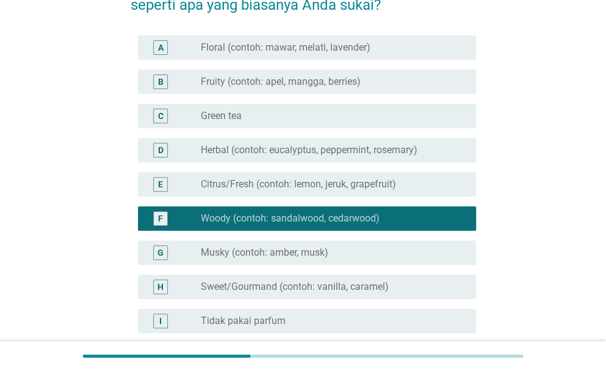
scroll to position [270, 0]
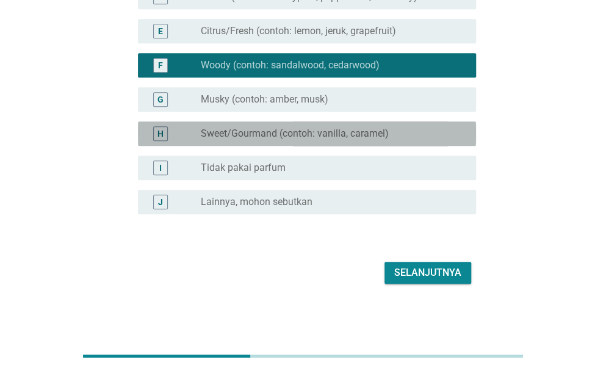
click at [339, 133] on label "Sweet/Gourmand (contoh: vanilla, caramel)" at bounding box center [295, 133] width 188 height 12
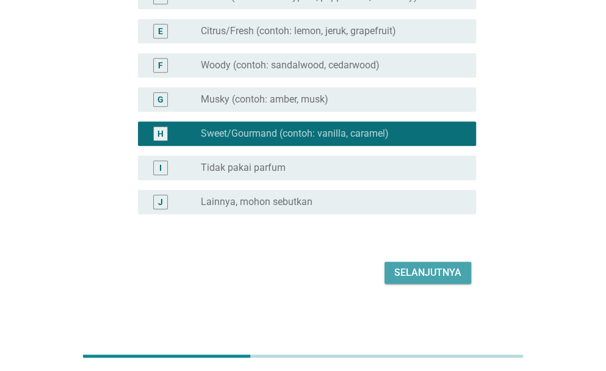
click at [421, 265] on div "Selanjutnya" at bounding box center [427, 272] width 67 height 15
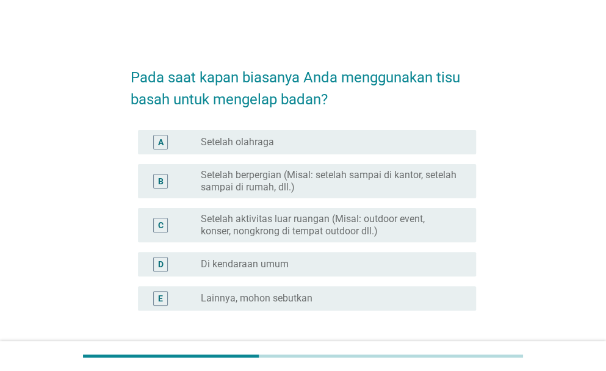
click at [350, 153] on div "A radio_button_unchecked Setelah olahraga" at bounding box center [307, 142] width 338 height 24
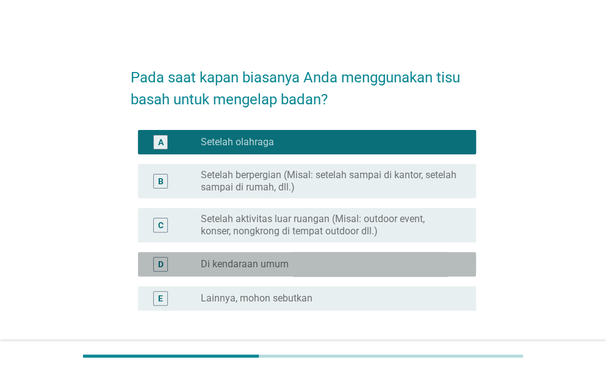
click at [367, 263] on div "radio_button_unchecked Di kendaraan umum" at bounding box center [329, 264] width 256 height 12
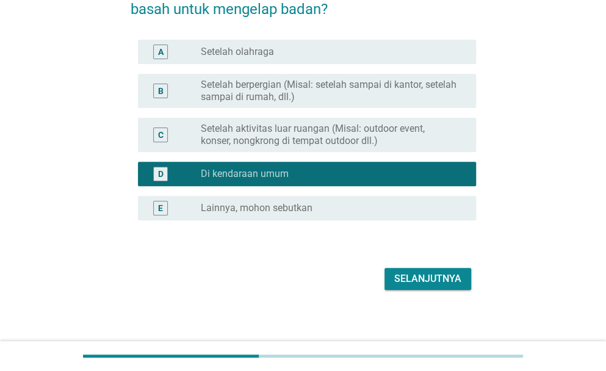
scroll to position [96, 0]
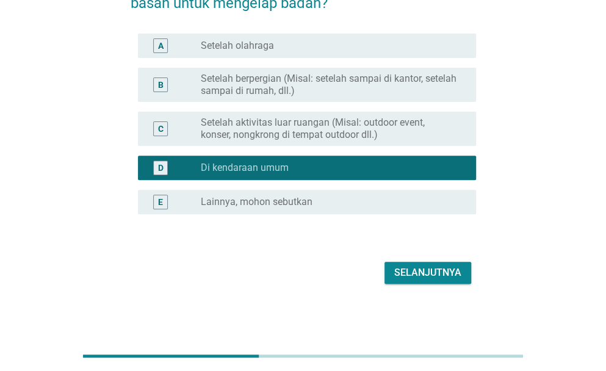
click at [338, 38] on div "radio_button_unchecked Setelah olahraga" at bounding box center [333, 45] width 265 height 15
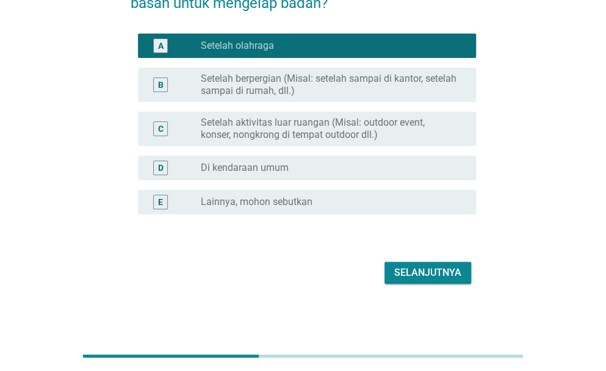
click at [421, 274] on div "Selanjutnya" at bounding box center [427, 272] width 67 height 15
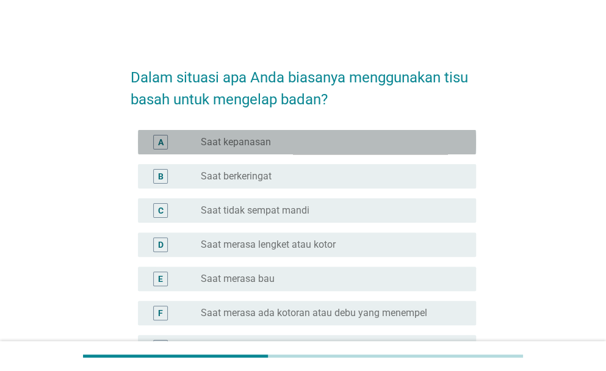
click at [326, 146] on div "radio_button_unchecked Saat kepanasan" at bounding box center [329, 142] width 256 height 12
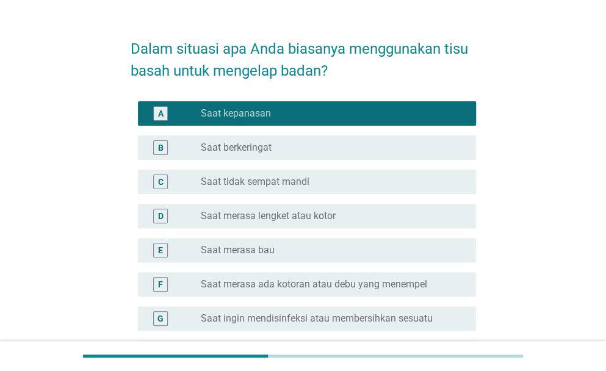
scroll to position [29, 0]
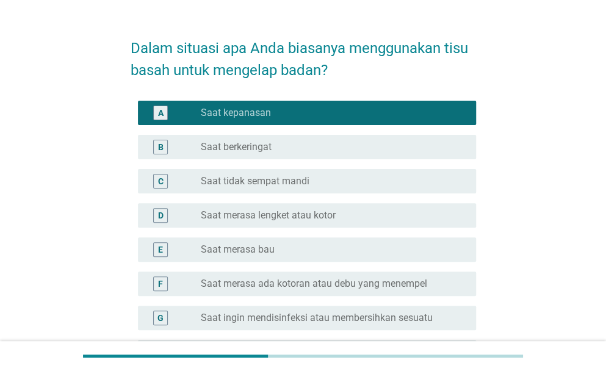
click at [336, 221] on div "radio_button_unchecked Saat merasa lengket atau kotor" at bounding box center [333, 215] width 265 height 15
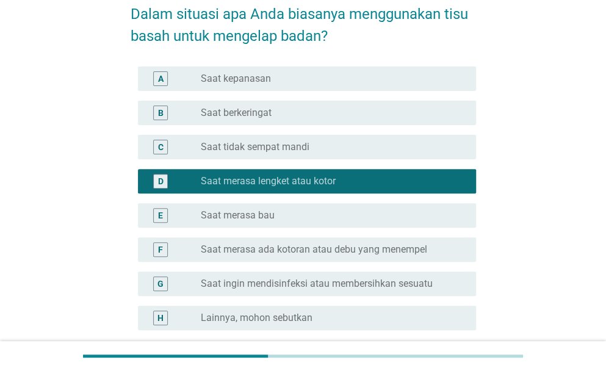
scroll to position [179, 0]
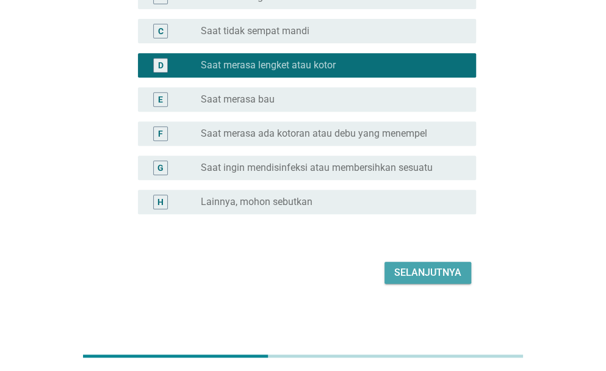
click at [409, 276] on div "Selanjutnya" at bounding box center [427, 272] width 67 height 15
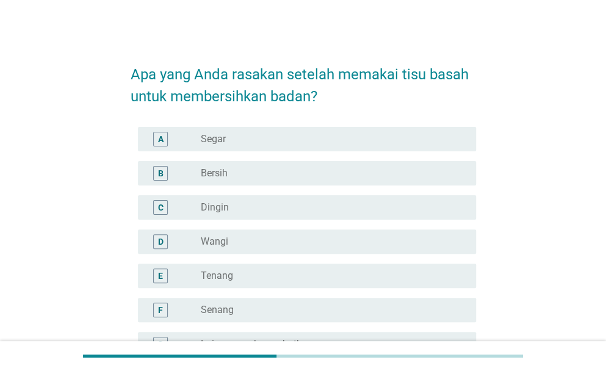
scroll to position [4, 0]
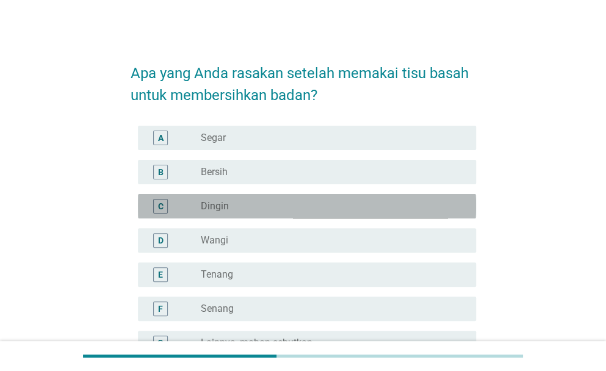
click at [292, 208] on div "radio_button_unchecked Dingin" at bounding box center [329, 206] width 256 height 12
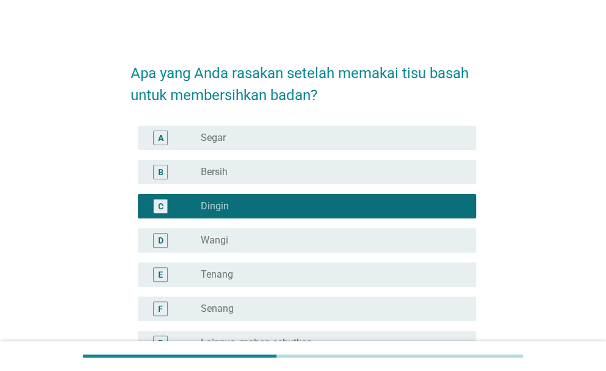
click at [265, 169] on div "radio_button_unchecked Bersih" at bounding box center [329, 172] width 256 height 12
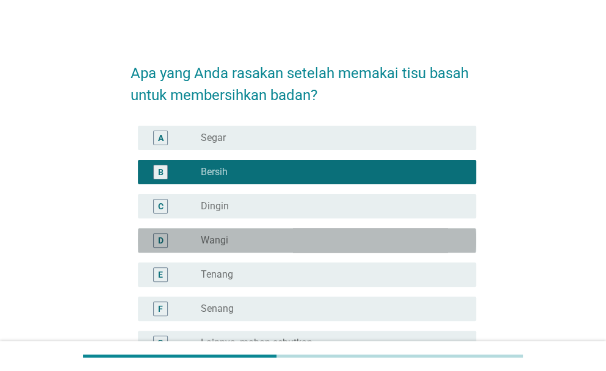
click at [278, 242] on div "radio_button_unchecked Wangi" at bounding box center [329, 240] width 256 height 12
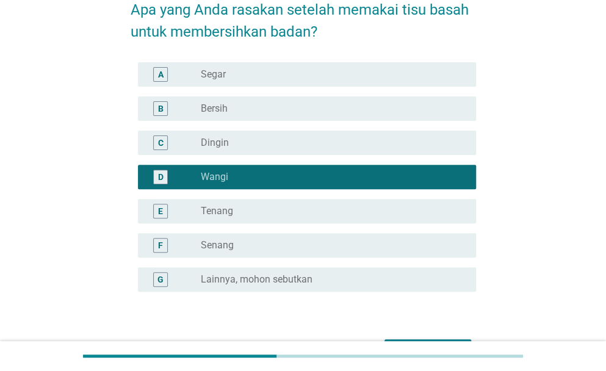
scroll to position [145, 0]
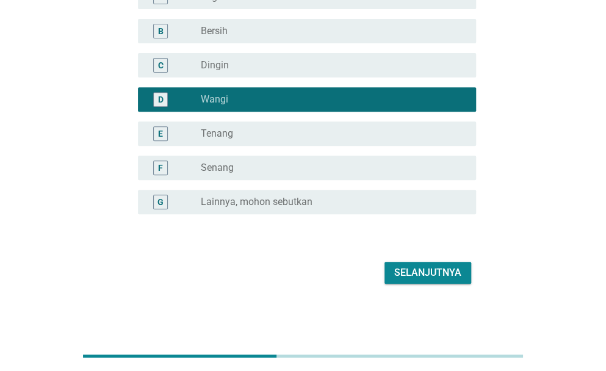
click at [386, 280] on button "Selanjutnya" at bounding box center [427, 273] width 87 height 22
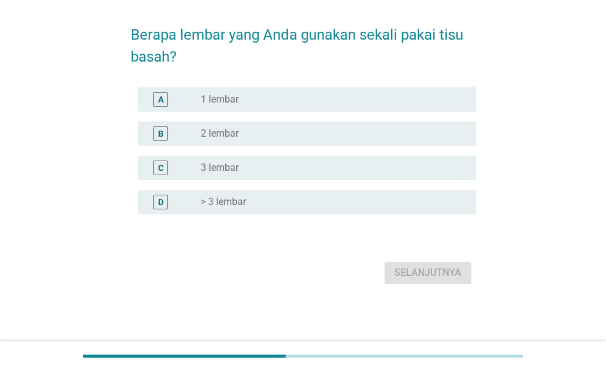
scroll to position [0, 0]
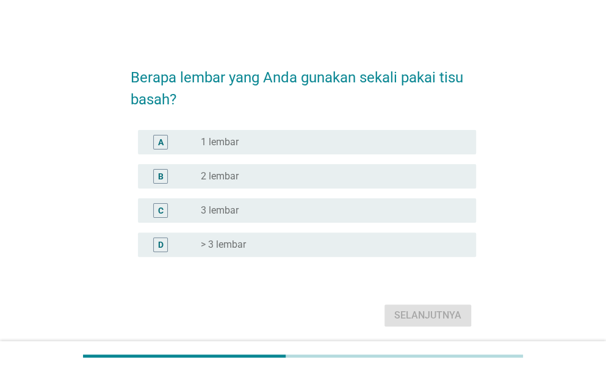
click at [284, 143] on div "radio_button_unchecked 1 lembar" at bounding box center [329, 142] width 256 height 12
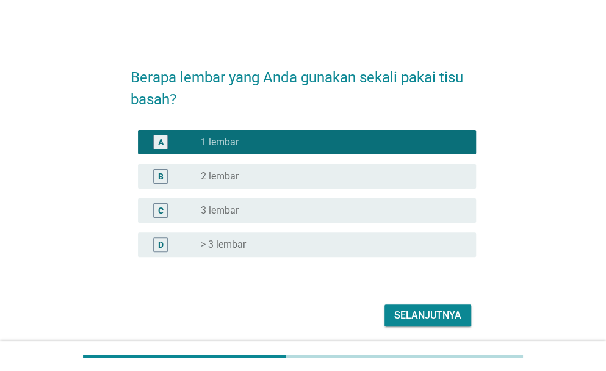
click at [428, 321] on div "Selanjutnya" at bounding box center [427, 315] width 67 height 15
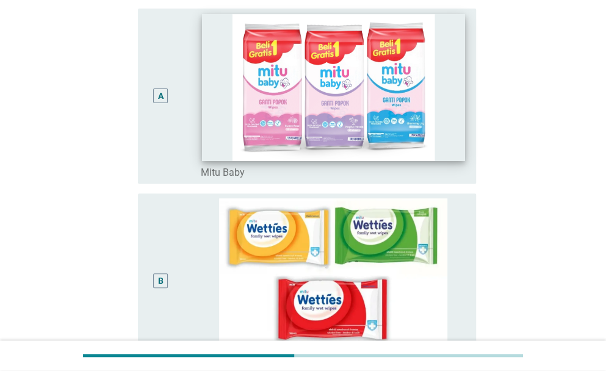
scroll to position [132, 0]
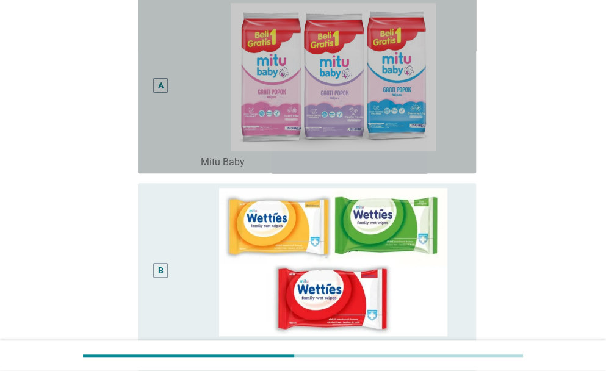
click at [163, 79] on div "A" at bounding box center [160, 85] width 15 height 15
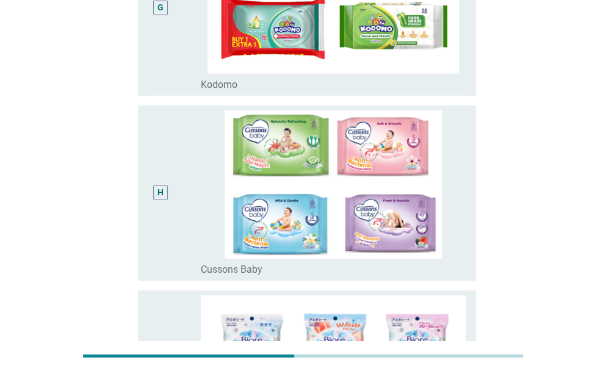
scroll to position [1258, 0]
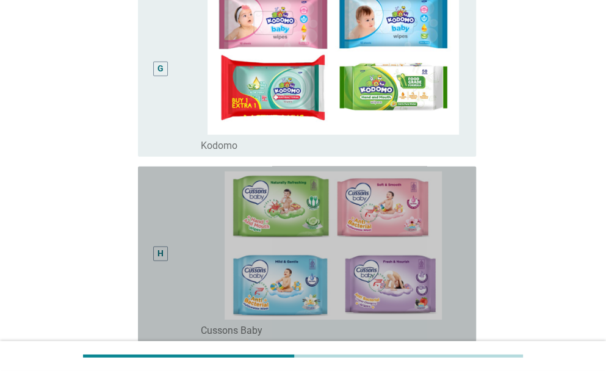
click at [196, 255] on div "H" at bounding box center [174, 253] width 53 height 165
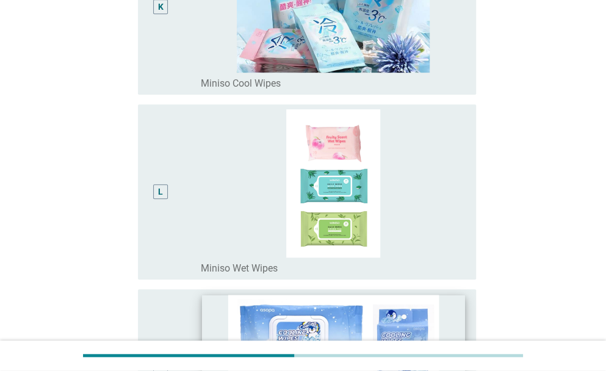
scroll to position [2330, 0]
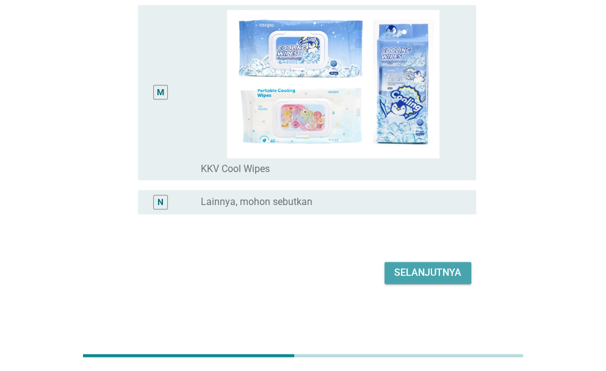
click at [408, 273] on div "Selanjutnya" at bounding box center [427, 272] width 67 height 15
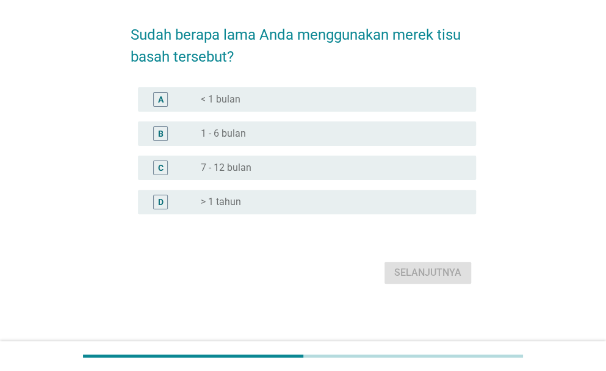
scroll to position [0, 0]
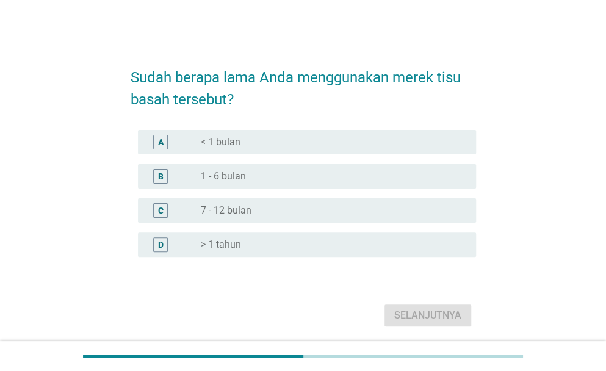
click at [278, 170] on div "radio_button_unchecked 1 - 6 bulan" at bounding box center [329, 176] width 256 height 12
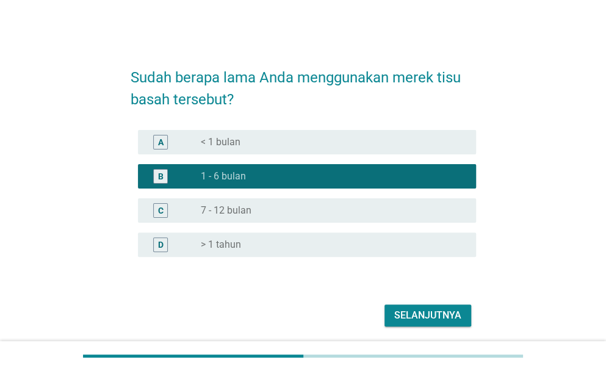
click at [409, 328] on div "Selanjutnya" at bounding box center [303, 315] width 345 height 29
click at [408, 319] on div "Selanjutnya" at bounding box center [427, 315] width 67 height 15
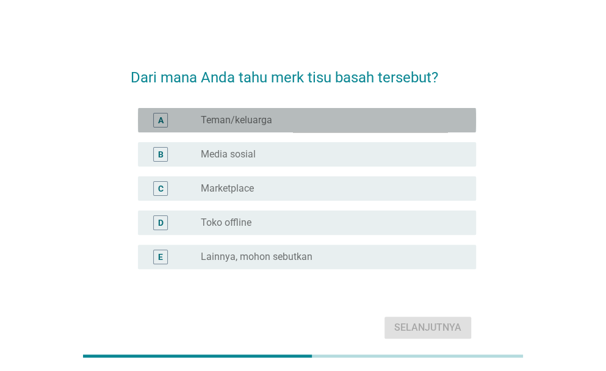
click at [278, 120] on div "radio_button_unchecked Teman/keluarga" at bounding box center [329, 120] width 256 height 12
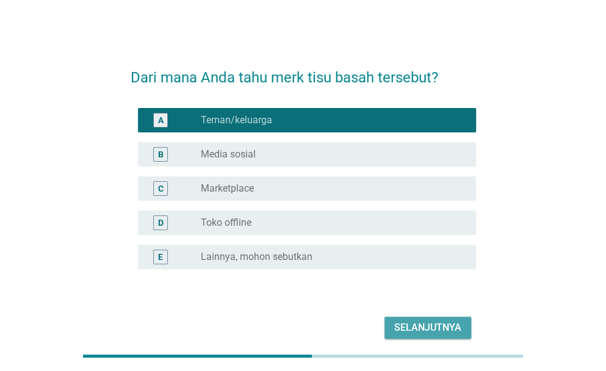
click at [412, 337] on button "Selanjutnya" at bounding box center [427, 328] width 87 height 22
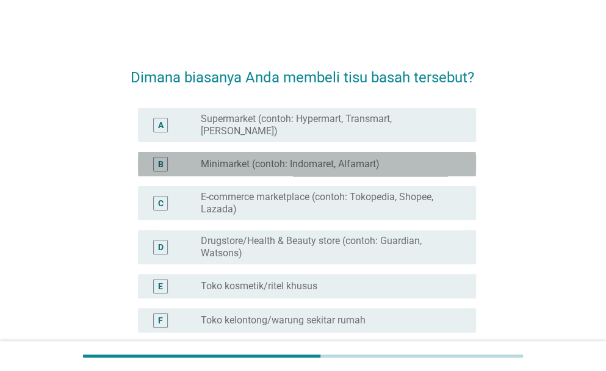
click at [315, 162] on div "B radio_button_unchecked Minimarket (contoh: Indomaret, Alfamart)" at bounding box center [307, 164] width 338 height 24
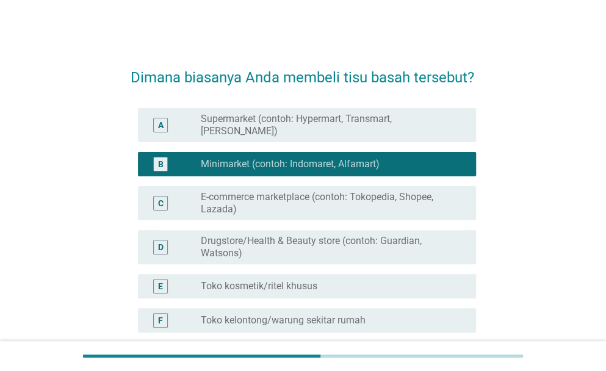
scroll to position [143, 0]
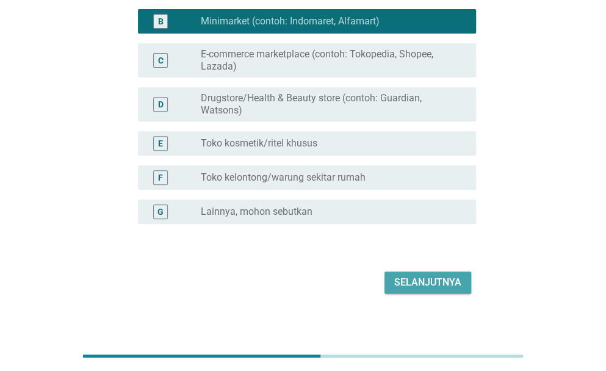
click at [418, 275] on div "Selanjutnya" at bounding box center [427, 282] width 67 height 15
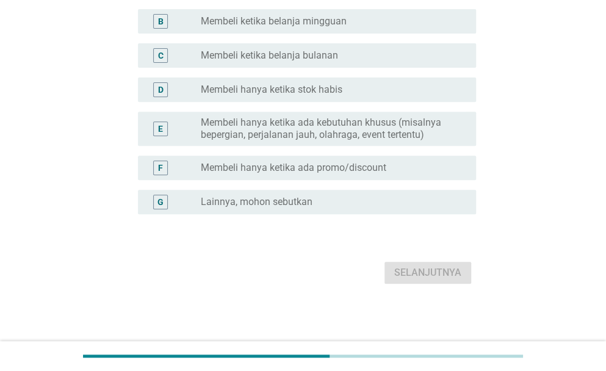
scroll to position [0, 0]
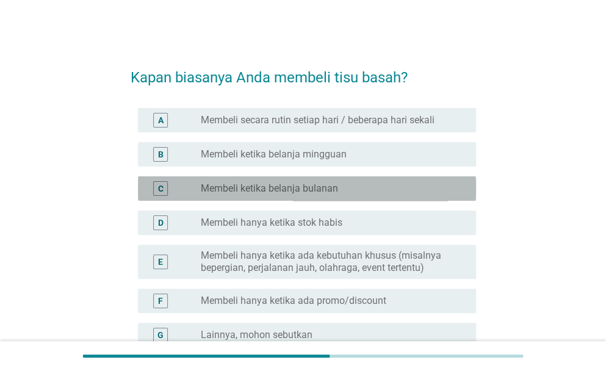
click at [352, 198] on div "C radio_button_unchecked Membeli ketika belanja bulanan" at bounding box center [307, 188] width 338 height 24
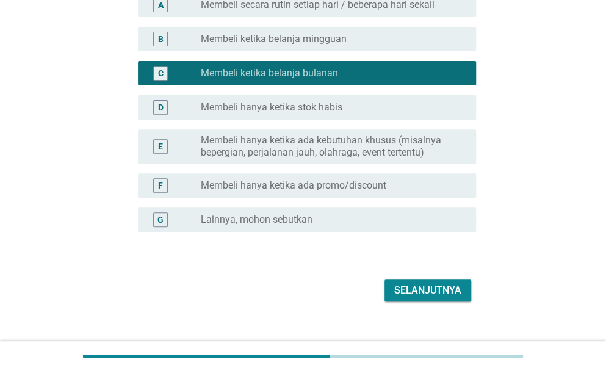
scroll to position [117, 0]
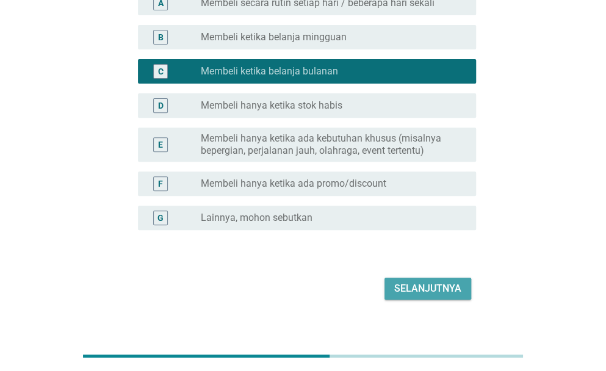
click at [406, 283] on div "Selanjutnya" at bounding box center [427, 288] width 67 height 15
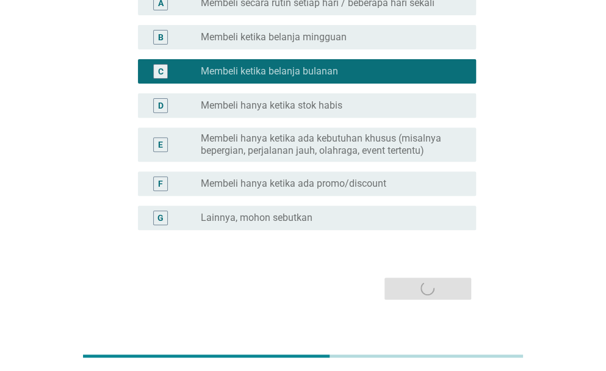
scroll to position [0, 0]
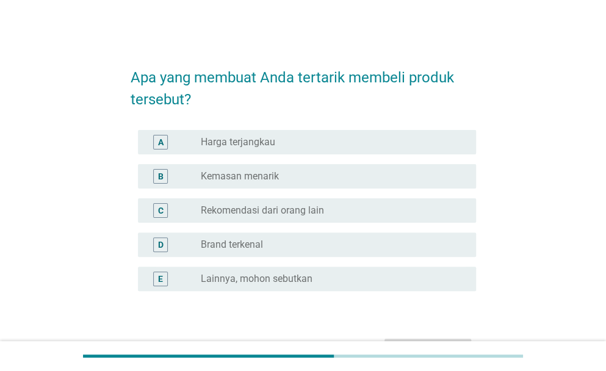
click at [318, 251] on div "radio_button_unchecked Brand terkenal" at bounding box center [333, 244] width 265 height 15
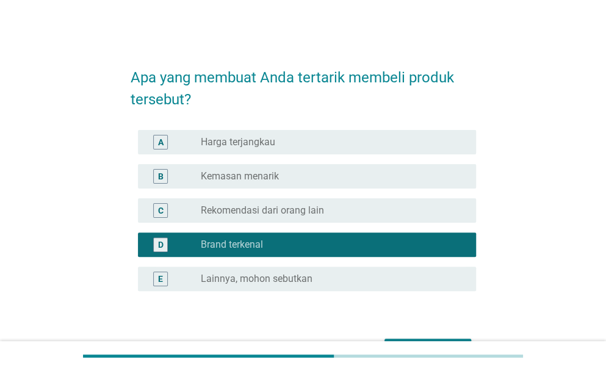
scroll to position [77, 0]
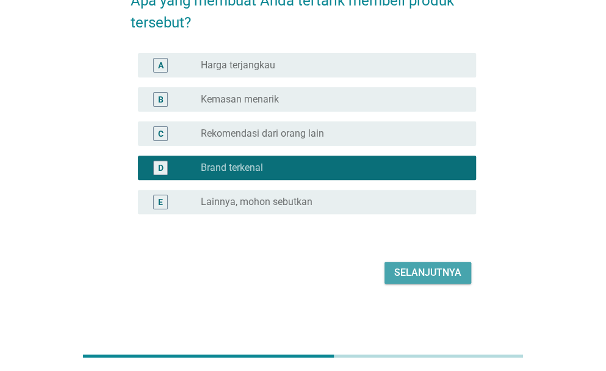
click at [417, 276] on div "Selanjutnya" at bounding box center [427, 272] width 67 height 15
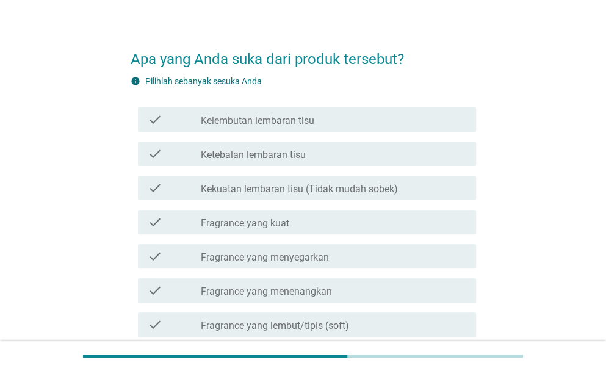
scroll to position [20, 0]
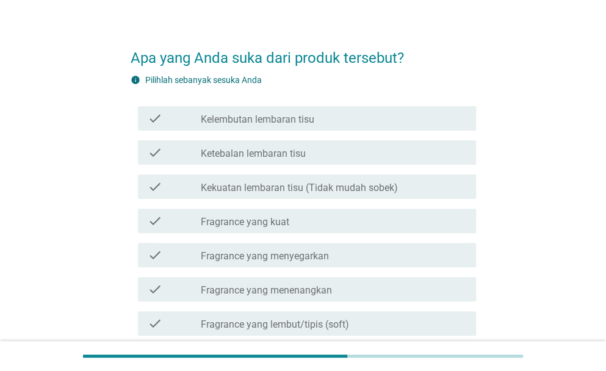
click at [298, 123] on label "Kelembutan lembaran tisu" at bounding box center [257, 119] width 113 height 12
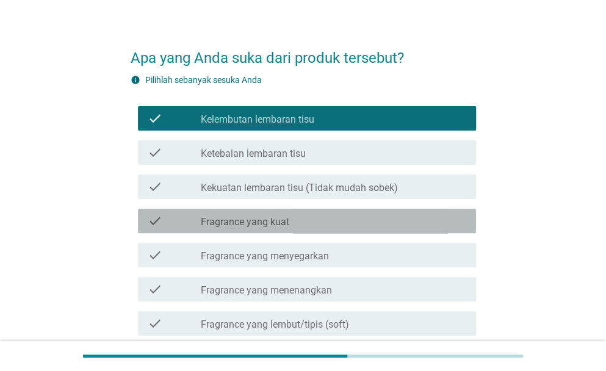
click at [317, 221] on div "check_box_outline_blank Fragrance yang kuat" at bounding box center [333, 221] width 265 height 15
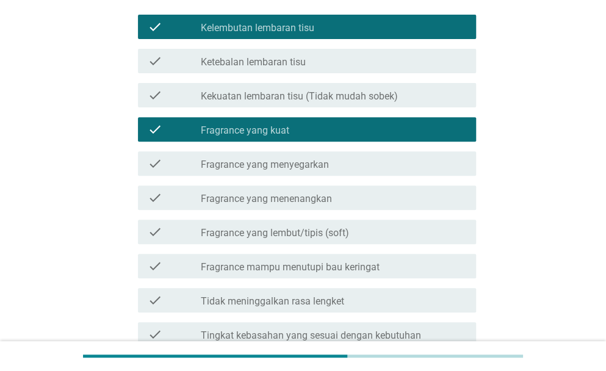
scroll to position [112, 0]
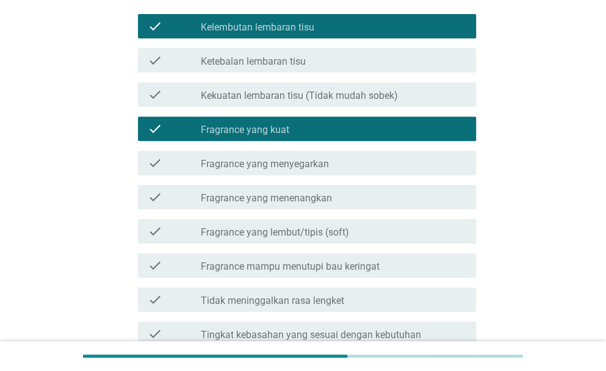
click at [303, 187] on div "check check_box_outline_blank Fragrance yang menenangkan" at bounding box center [307, 197] width 338 height 24
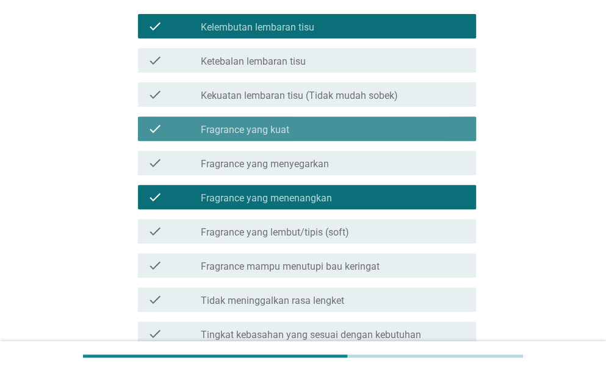
click at [287, 132] on label "Fragrance yang kuat" at bounding box center [245, 130] width 88 height 12
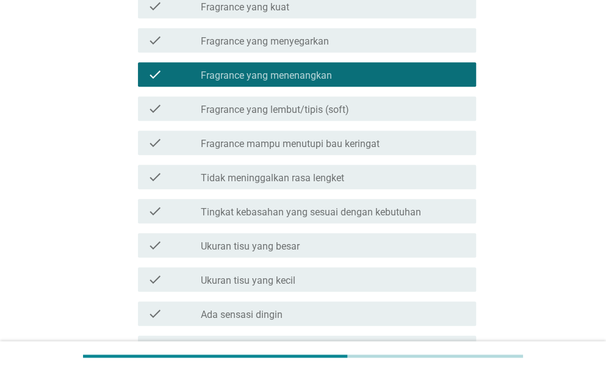
scroll to position [248, 0]
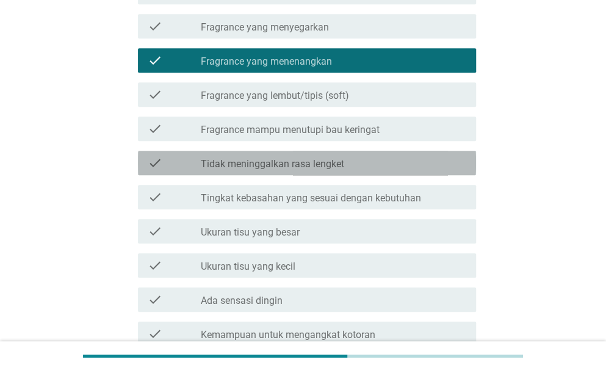
click at [327, 162] on label "Tidak meninggalkan rasa lengket" at bounding box center [272, 164] width 143 height 12
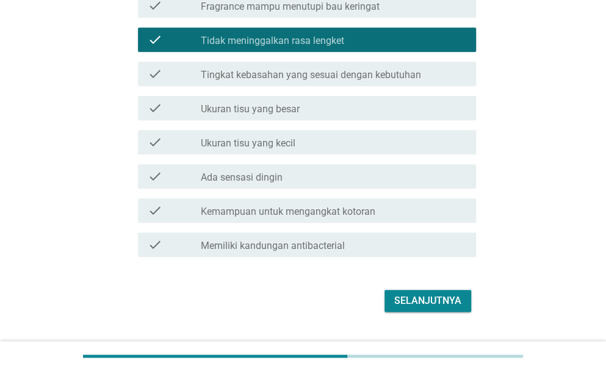
scroll to position [400, 0]
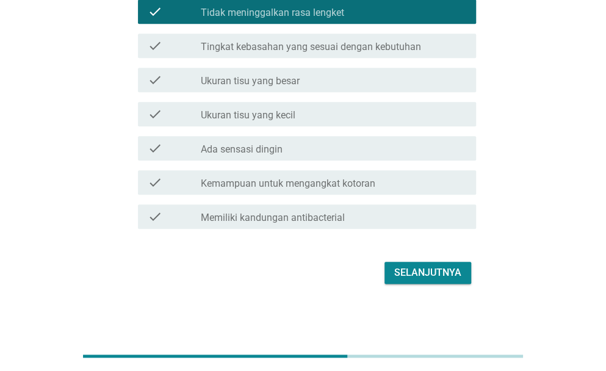
click at [400, 272] on div "Selanjutnya" at bounding box center [427, 272] width 67 height 15
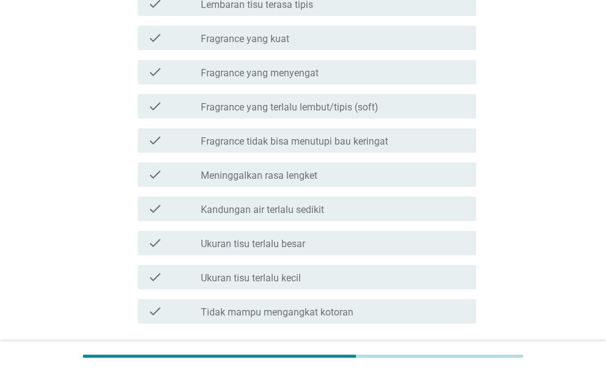
scroll to position [163, 0]
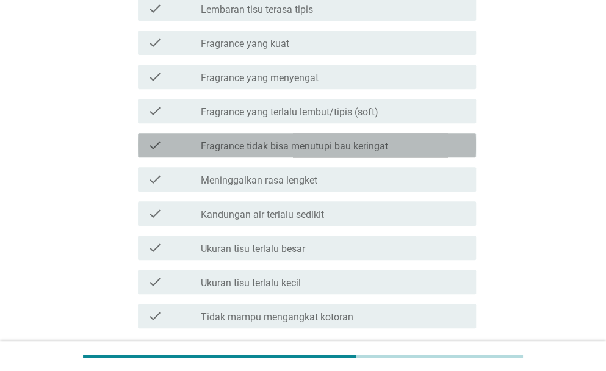
click at [319, 149] on label "Fragrance tidak bisa menutupi bau keringat" at bounding box center [294, 146] width 187 height 12
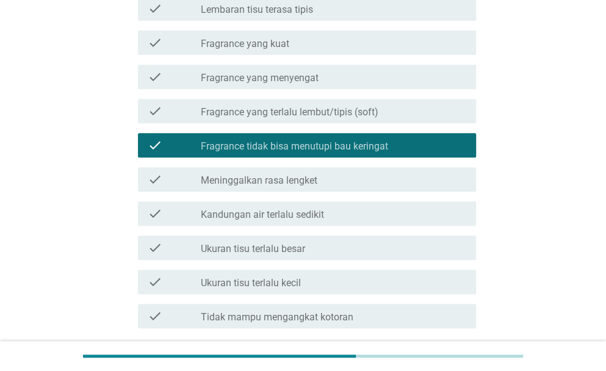
scroll to position [263, 0]
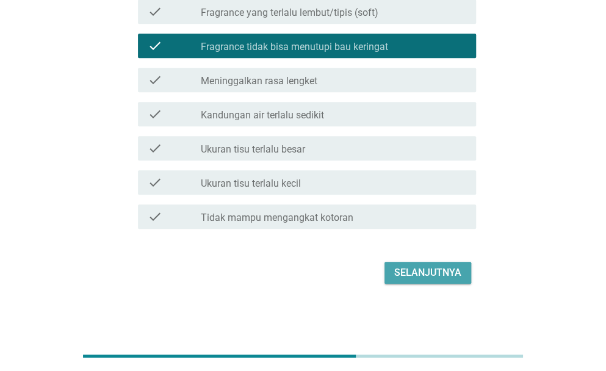
click at [398, 281] on button "Selanjutnya" at bounding box center [427, 273] width 87 height 22
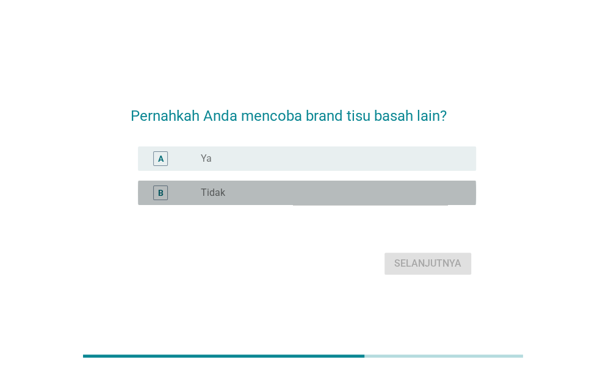
click at [337, 187] on div "radio_button_unchecked Tidak" at bounding box center [329, 193] width 256 height 12
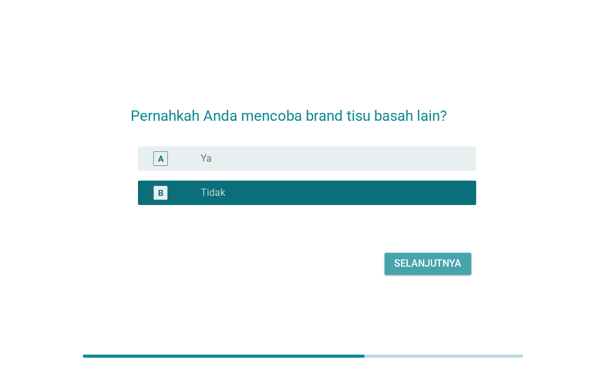
click at [401, 256] on div "Selanjutnya" at bounding box center [427, 263] width 67 height 15
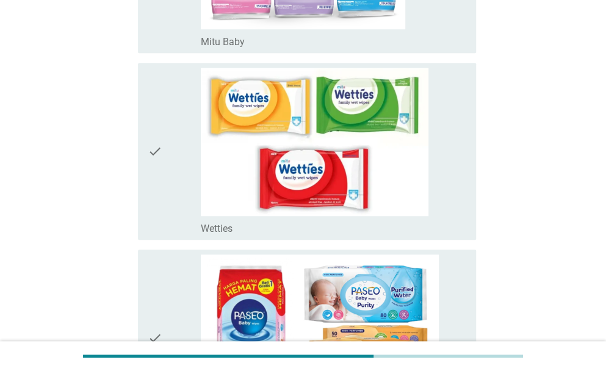
scroll to position [270, 0]
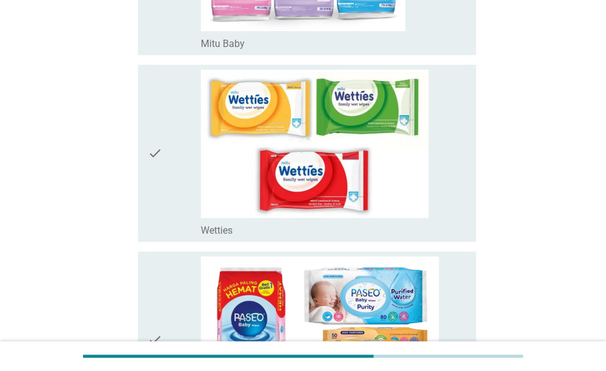
click at [364, 43] on div "check_box_outline_blank Mitu Baby" at bounding box center [333, 42] width 265 height 15
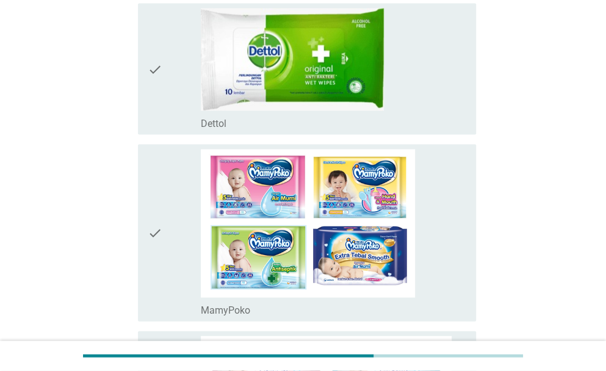
scroll to position [892, 0]
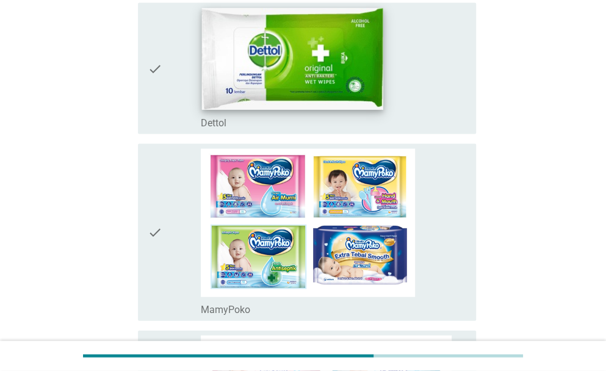
click at [344, 104] on img at bounding box center [291, 58] width 181 height 101
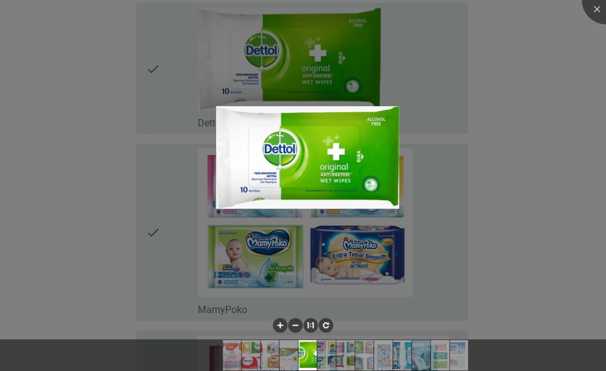
click at [545, 167] on div at bounding box center [303, 185] width 606 height 371
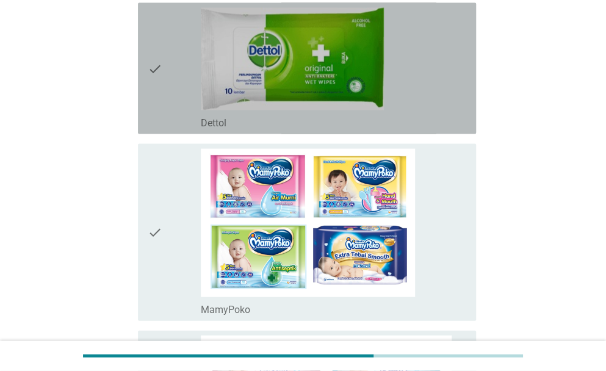
click at [150, 70] on icon "check" at bounding box center [155, 67] width 15 height 121
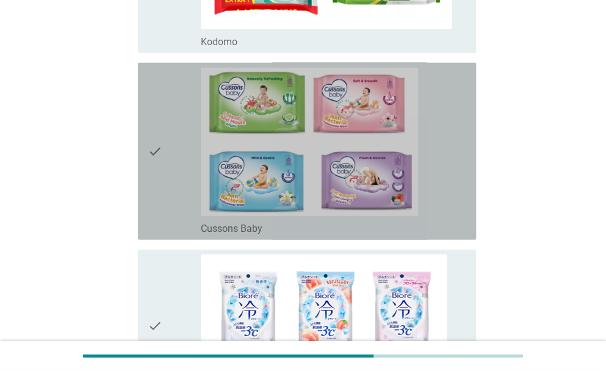
click at [153, 159] on icon "check" at bounding box center [155, 151] width 15 height 167
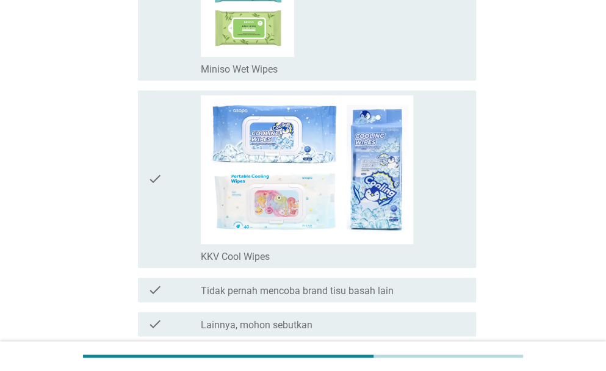
scroll to position [2305, 0]
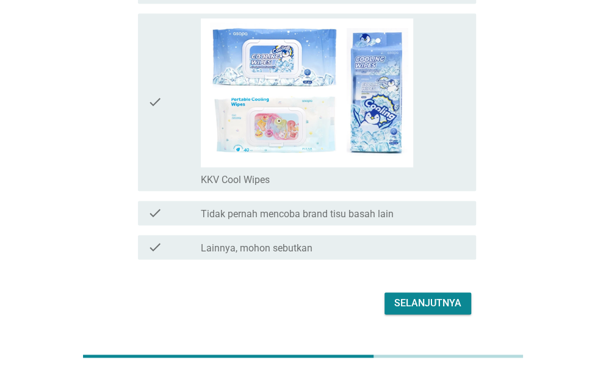
click at [418, 298] on div "Selanjutnya" at bounding box center [427, 303] width 67 height 15
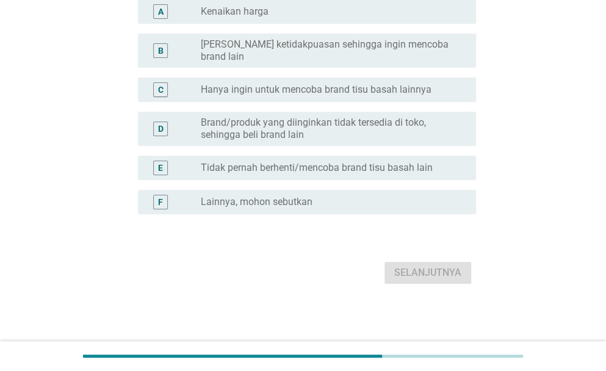
scroll to position [0, 0]
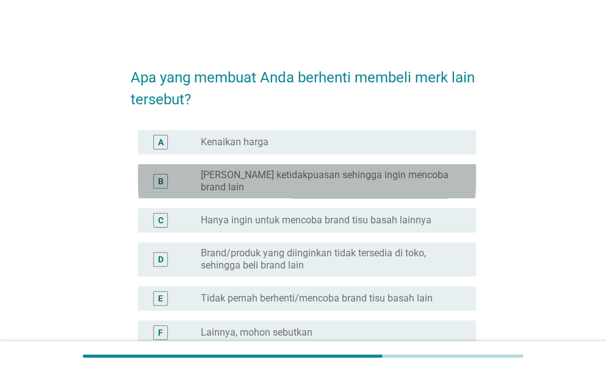
click at [325, 181] on label "[PERSON_NAME] ketidakpuasan sehingga ingin mencoba brand lain" at bounding box center [329, 181] width 256 height 24
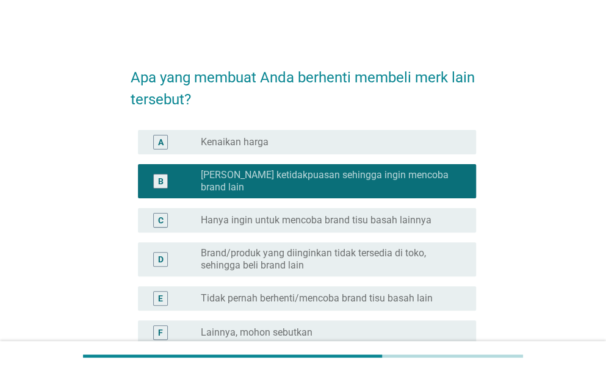
scroll to position [121, 0]
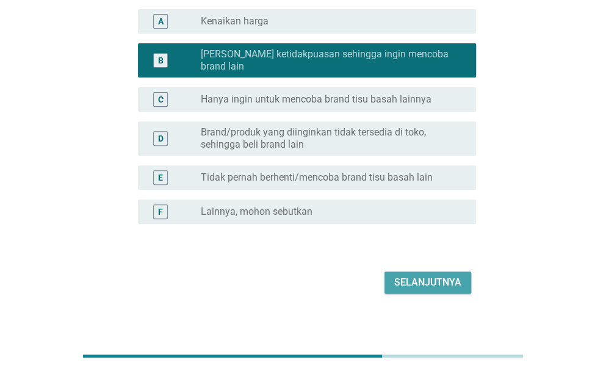
click at [408, 271] on button "Selanjutnya" at bounding box center [427, 282] width 87 height 22
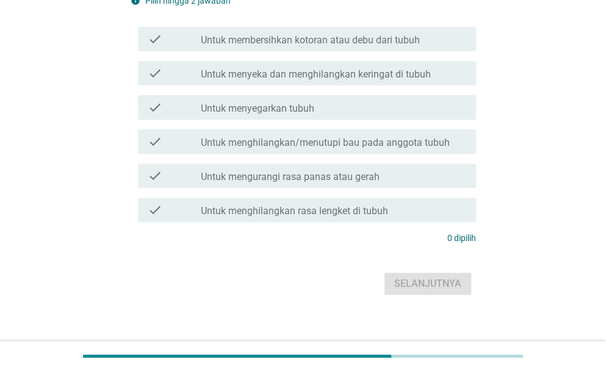
scroll to position [0, 0]
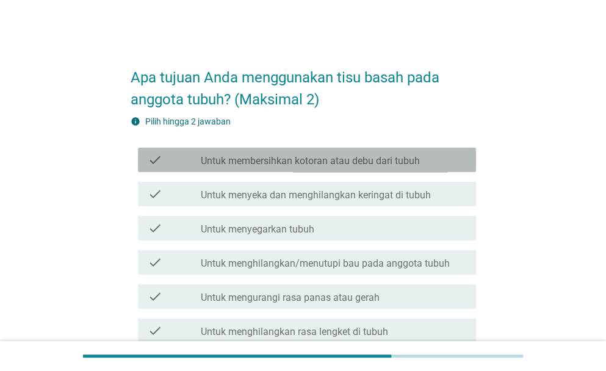
click at [307, 166] on label "Untuk membersihkan kotoran atau debu dari tubuh" at bounding box center [310, 161] width 219 height 12
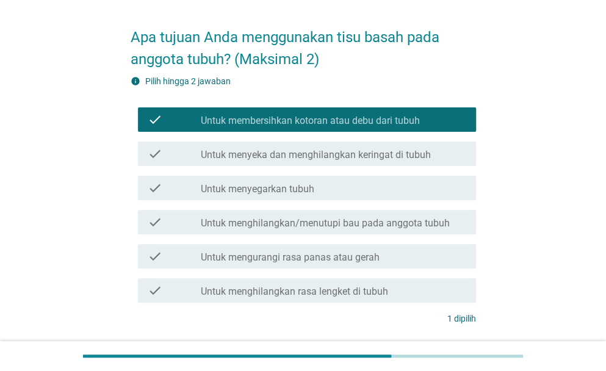
scroll to position [53, 0]
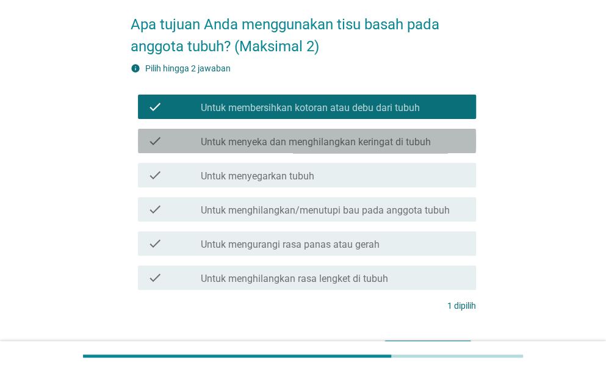
click at [283, 137] on label "Untuk menyeka dan menghilangkan keringat di tubuh" at bounding box center [316, 142] width 230 height 12
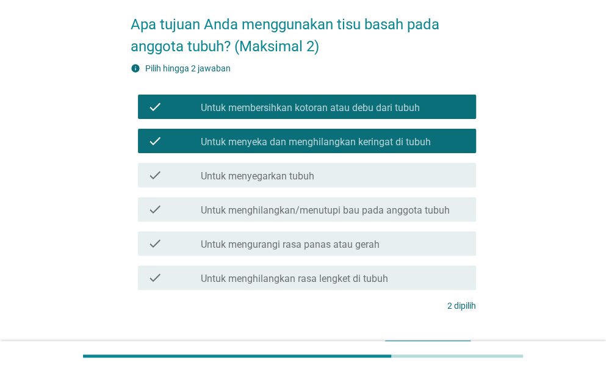
scroll to position [132, 0]
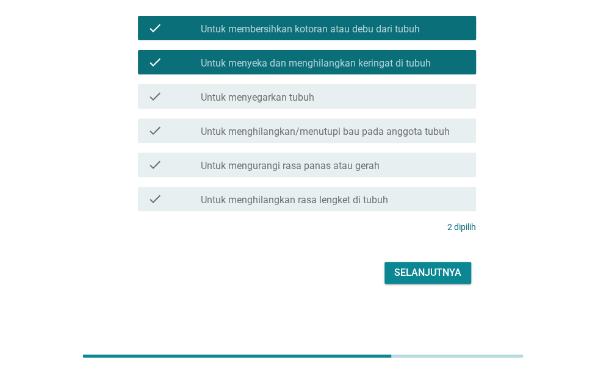
click at [423, 264] on button "Selanjutnya" at bounding box center [427, 273] width 87 height 22
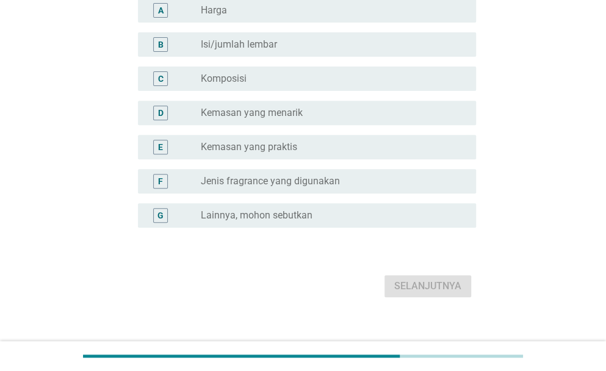
scroll to position [0, 0]
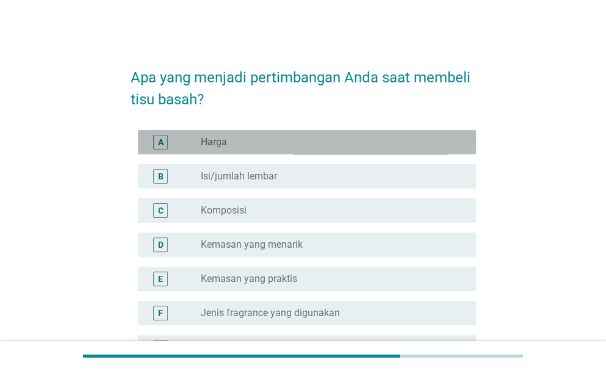
click at [300, 144] on div "radio_button_unchecked Harga" at bounding box center [329, 142] width 256 height 12
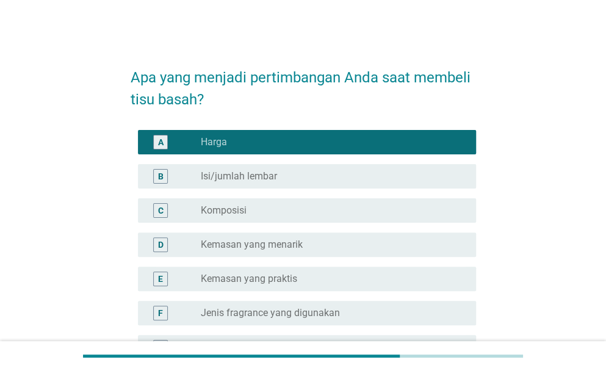
click at [346, 317] on div "radio_button_unchecked Jenis fragrance yang digunakan" at bounding box center [329, 313] width 256 height 12
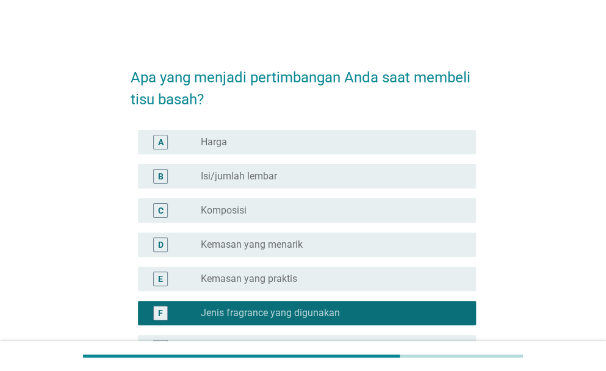
scroll to position [145, 0]
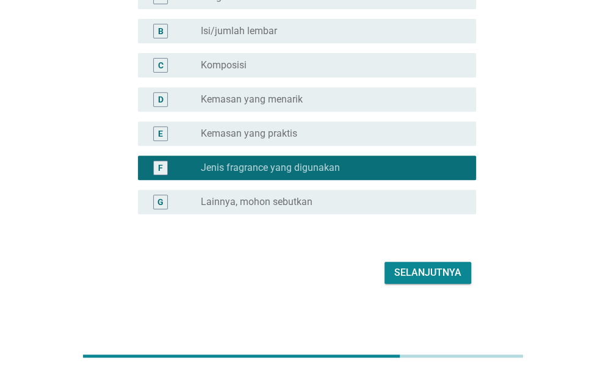
click at [399, 268] on div "Selanjutnya" at bounding box center [427, 272] width 67 height 15
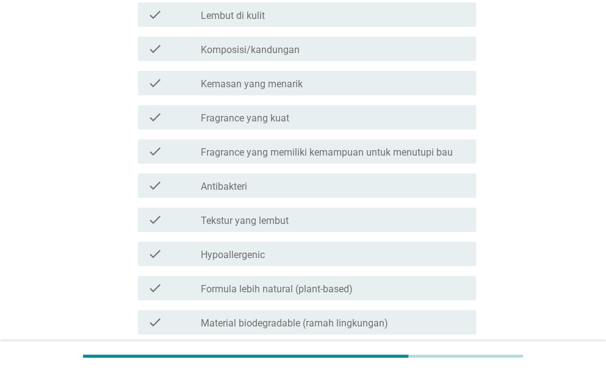
scroll to position [0, 0]
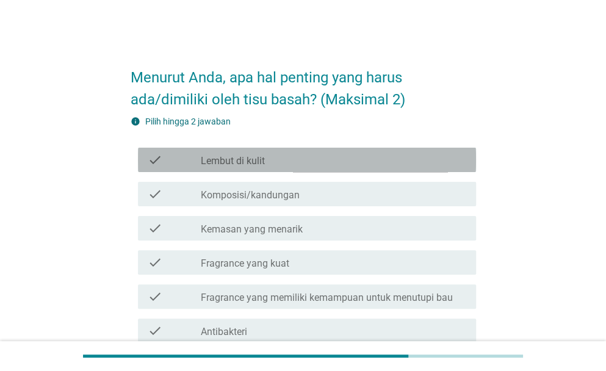
click at [325, 157] on div "check_box_outline_blank Lembut di kulit" at bounding box center [333, 160] width 265 height 15
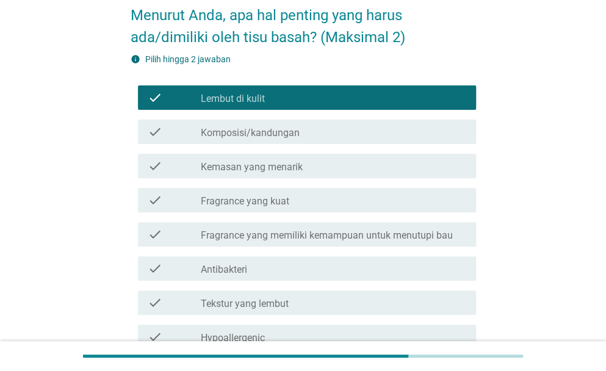
scroll to position [63, 0]
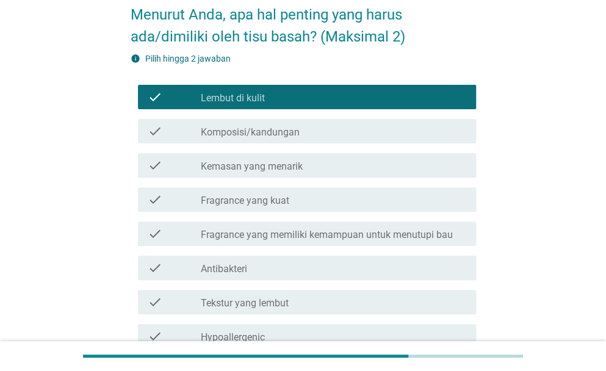
click at [352, 228] on div "check_box_outline_blank Fragrance yang memiliki kemampuan untuk menutupi bau" at bounding box center [333, 233] width 265 height 15
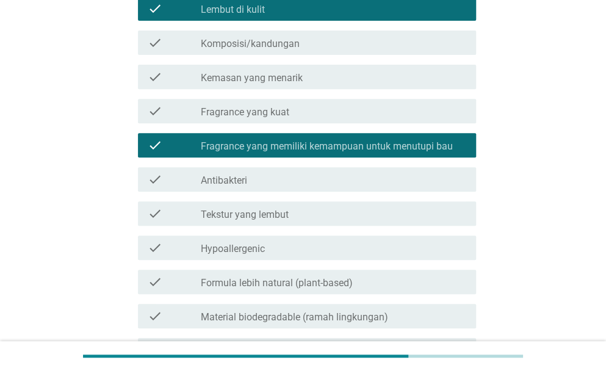
scroll to position [152, 0]
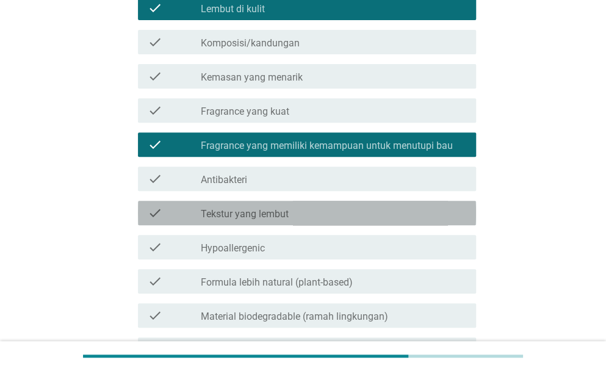
click at [331, 218] on div "check_box_outline_blank Tekstur yang lembut" at bounding box center [333, 213] width 265 height 15
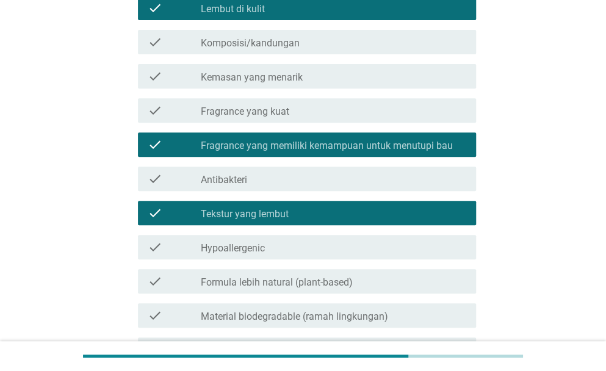
scroll to position [303, 0]
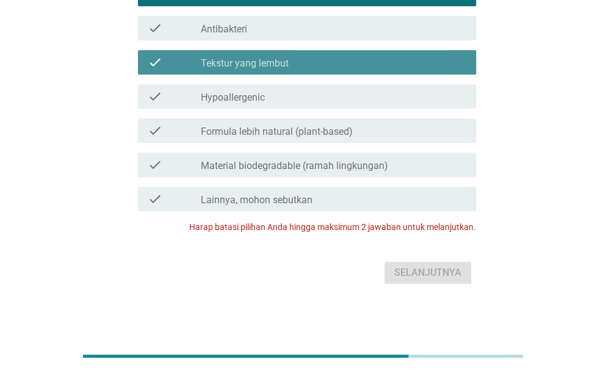
click at [321, 59] on div "check_box_outline_blank Tekstur yang lembut" at bounding box center [333, 62] width 265 height 15
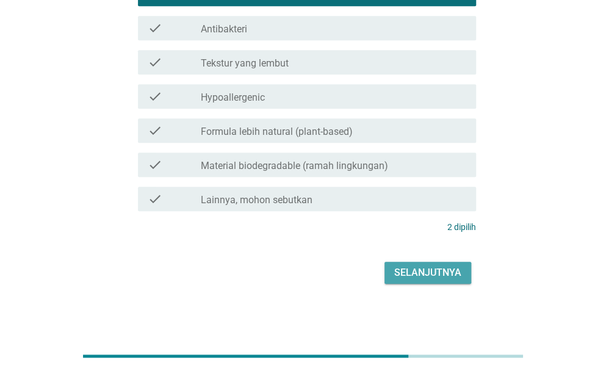
click at [433, 262] on button "Selanjutnya" at bounding box center [427, 273] width 87 height 22
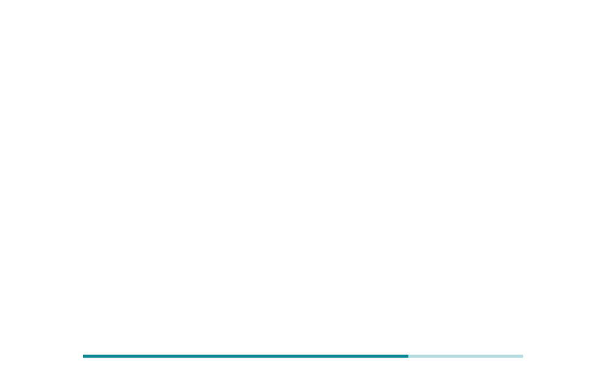
scroll to position [0, 0]
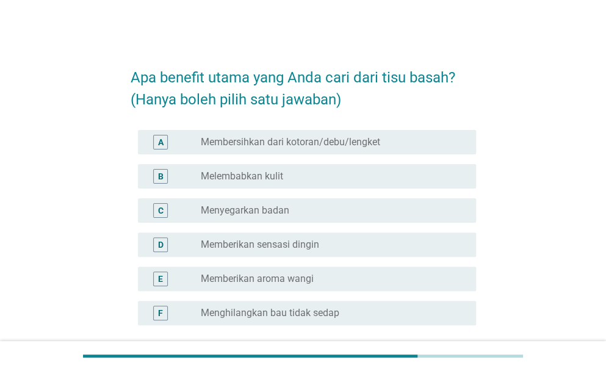
click at [324, 154] on div "A radio_button_unchecked Membersihkan dari kotoran/debu/lengket" at bounding box center [307, 142] width 338 height 24
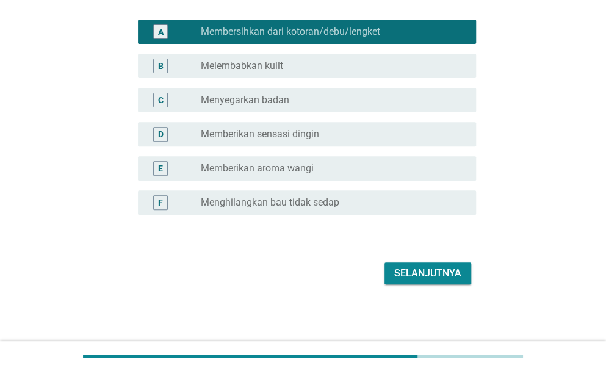
scroll to position [111, 0]
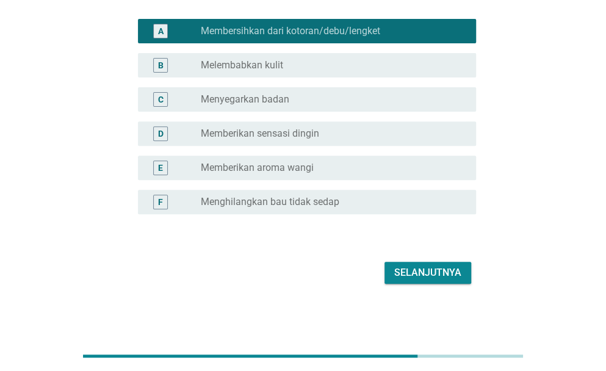
click at [401, 269] on div "Selanjutnya" at bounding box center [427, 272] width 67 height 15
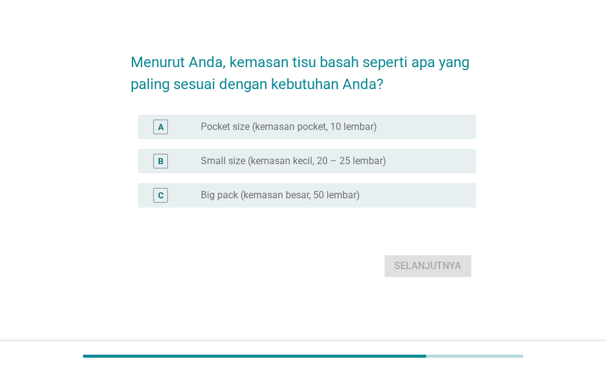
scroll to position [30, 0]
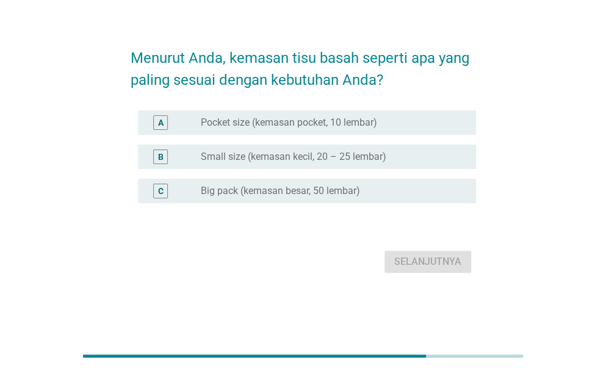
click at [307, 130] on div "A radio_button_unchecked Pocket size (kemasan pocket, 10 lembar)" at bounding box center [307, 122] width 338 height 24
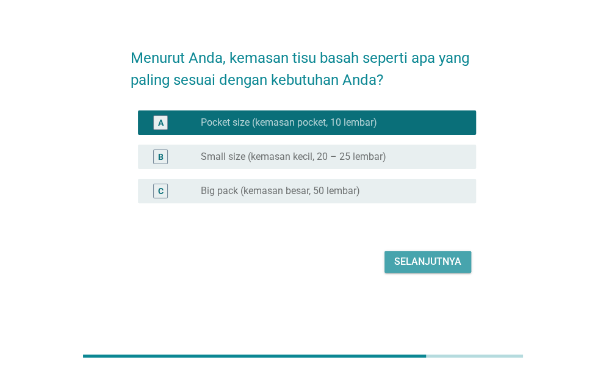
click at [414, 255] on div "Selanjutnya" at bounding box center [427, 261] width 67 height 15
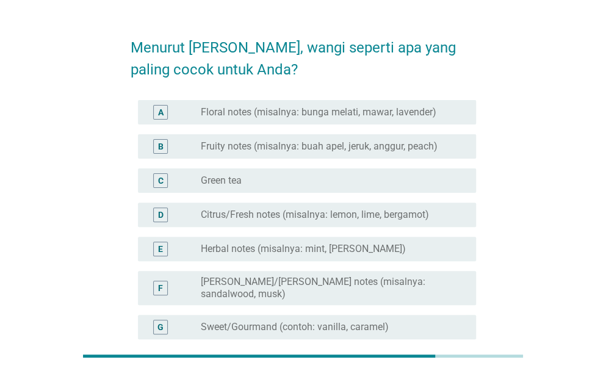
scroll to position [0, 0]
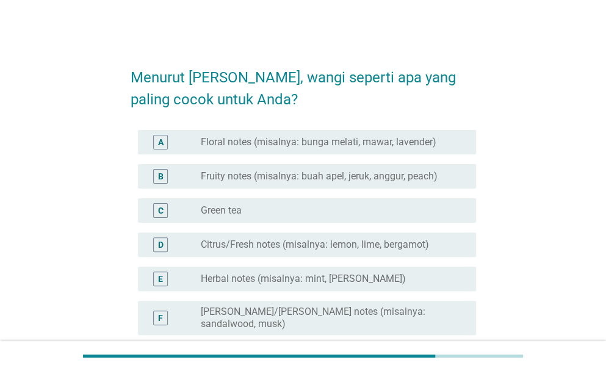
click at [305, 147] on label "Floral notes (misalnya: bunga melati, mawar, lavender)" at bounding box center [318, 142] width 235 height 12
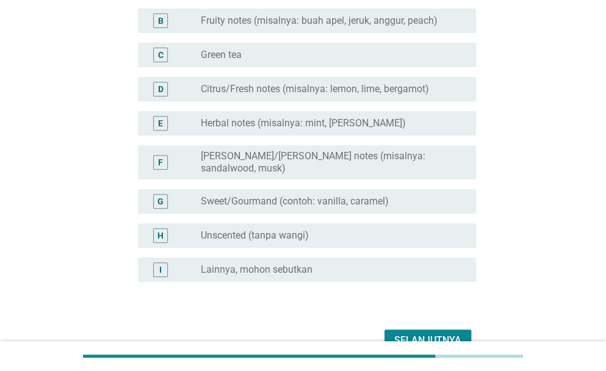
scroll to position [168, 0]
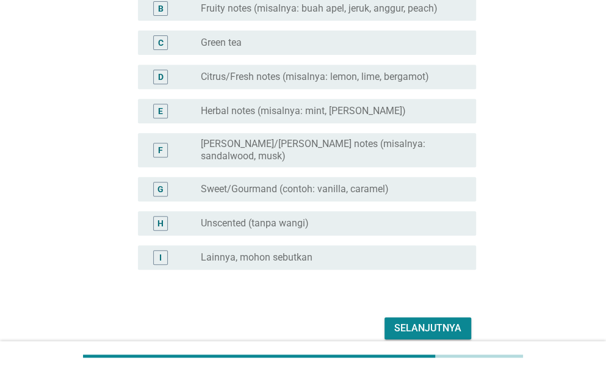
click at [416, 325] on div "Selanjutnya" at bounding box center [427, 328] width 67 height 15
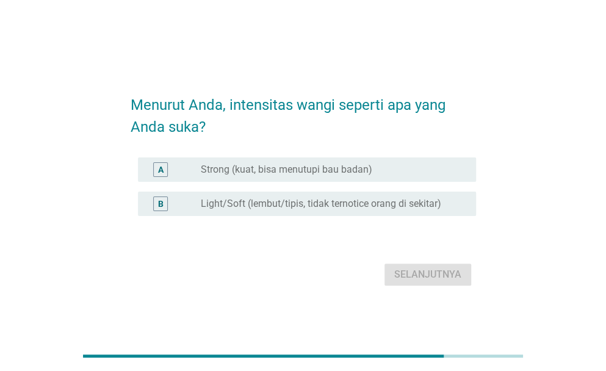
click at [290, 174] on label "Strong (kuat, bisa menutupi bau badan)" at bounding box center [286, 169] width 171 height 12
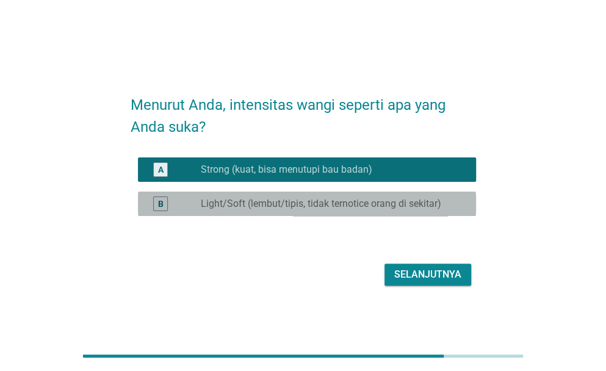
click at [353, 201] on label "Light/Soft (lembut/tipis, tidak ternotice orang di sekitar)" at bounding box center [321, 204] width 240 height 12
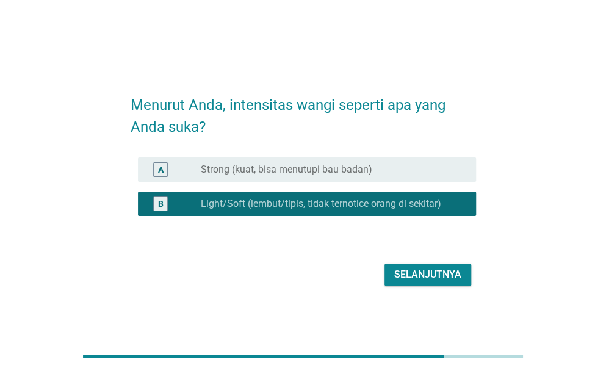
click at [432, 274] on div "Selanjutnya" at bounding box center [427, 274] width 67 height 15
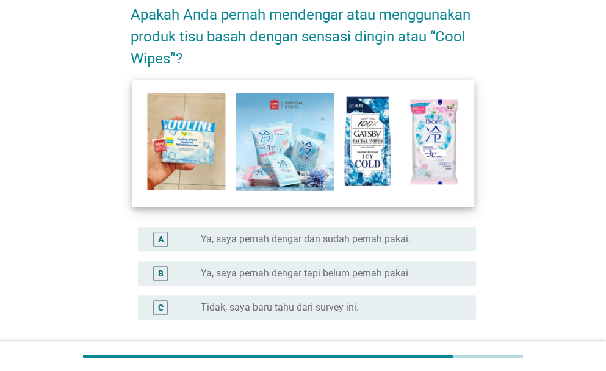
scroll to position [63, 0]
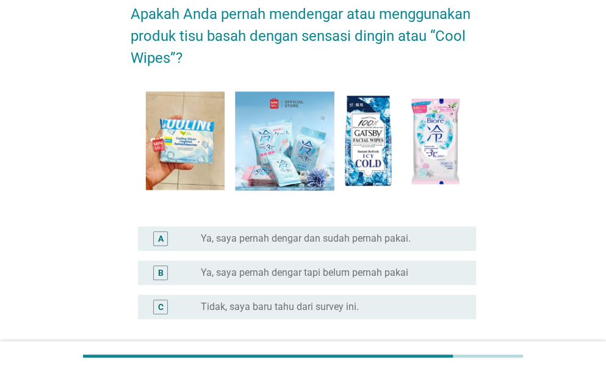
click at [359, 273] on label "Ya, saya pernah dengar tapi belum pernah pakai" at bounding box center [304, 273] width 207 height 12
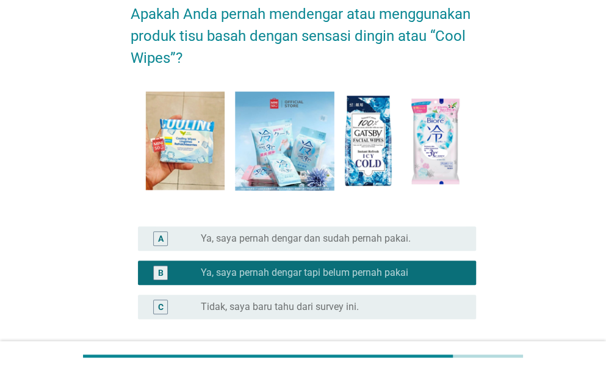
scroll to position [168, 0]
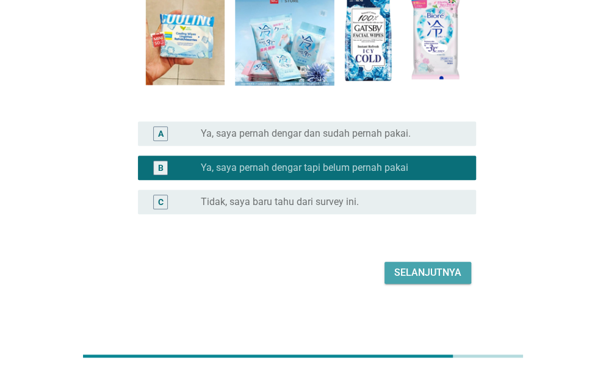
click at [410, 278] on div "Selanjutnya" at bounding box center [427, 272] width 67 height 15
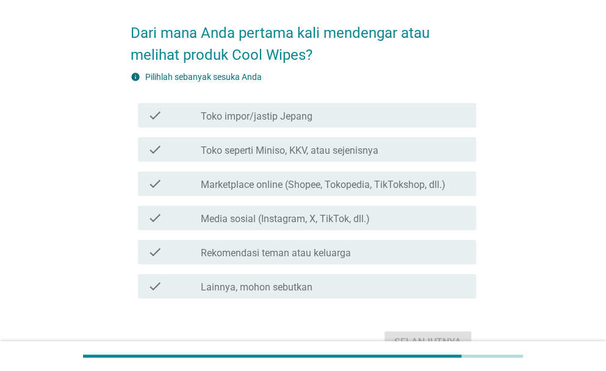
scroll to position [45, 0]
click at [339, 156] on div "check check_box_outline_blank Toko seperti Miniso, KKV, atau sejenisnya" at bounding box center [307, 149] width 338 height 24
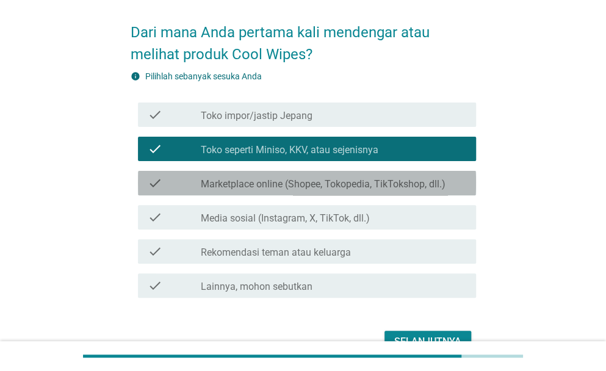
click at [388, 191] on div "check check_box_outline_blank Marketplace online (Shopee, Tokopedia, TikTokshop…" at bounding box center [307, 183] width 338 height 24
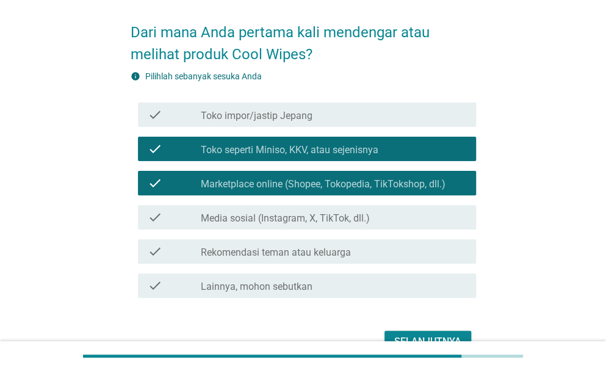
scroll to position [114, 0]
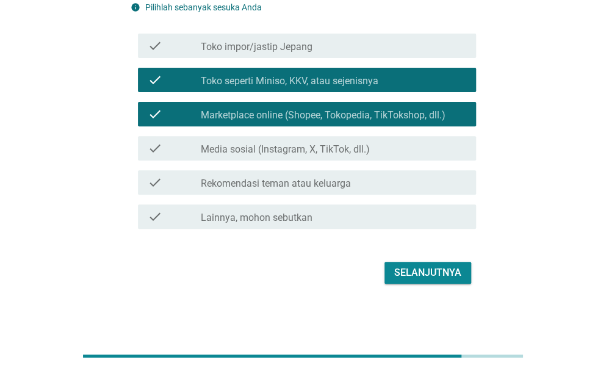
click at [429, 269] on div "Selanjutnya" at bounding box center [427, 272] width 67 height 15
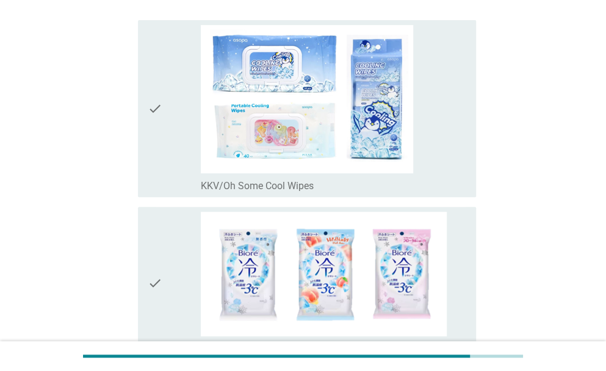
scroll to position [127, 0]
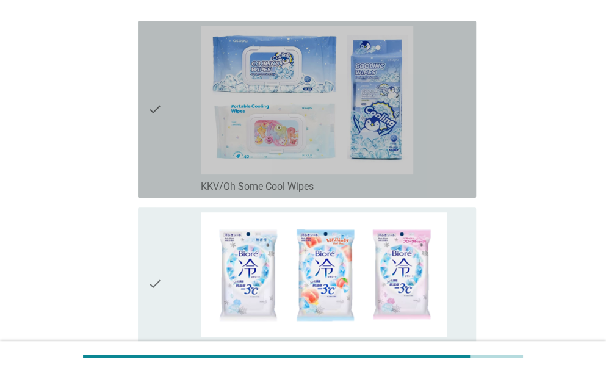
click at [188, 162] on div "check" at bounding box center [174, 109] width 53 height 167
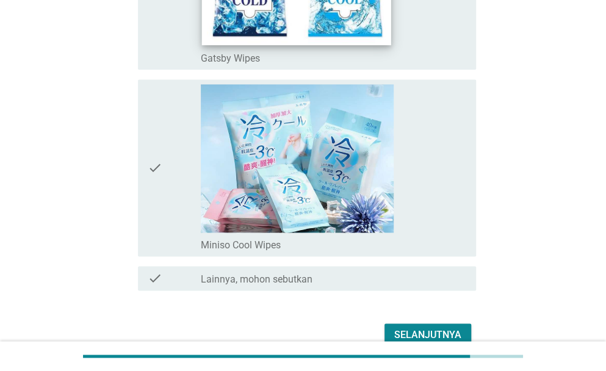
scroll to position [666, 0]
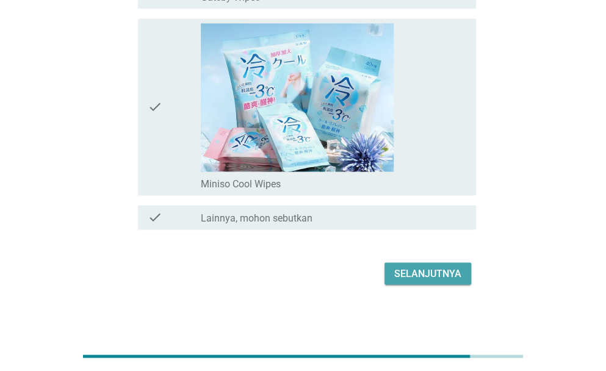
click at [410, 276] on div "Selanjutnya" at bounding box center [427, 273] width 67 height 15
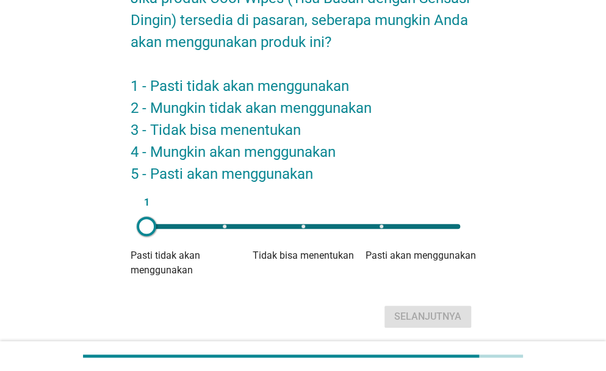
scroll to position [81, 0]
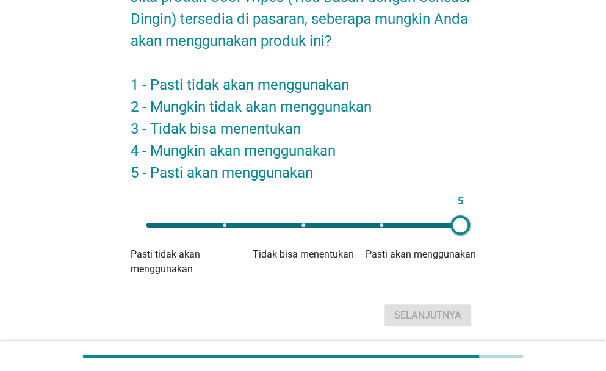
drag, startPoint x: 146, startPoint y: 223, endPoint x: 461, endPoint y: 232, distance: 314.3
click at [461, 232] on div at bounding box center [460, 225] width 20 height 20
click at [449, 321] on div "Selanjutnya" at bounding box center [427, 315] width 67 height 15
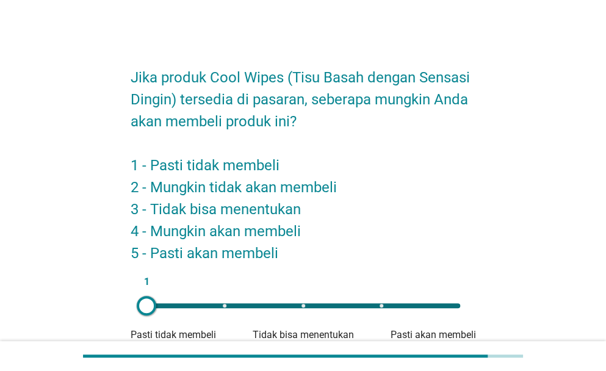
scroll to position [65, 0]
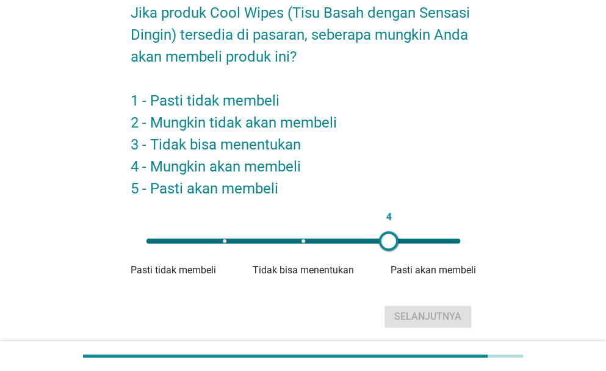
type input "5"
drag, startPoint x: 143, startPoint y: 238, endPoint x: 426, endPoint y: 241, distance: 282.5
click at [398, 241] on div at bounding box center [388, 241] width 20 height 20
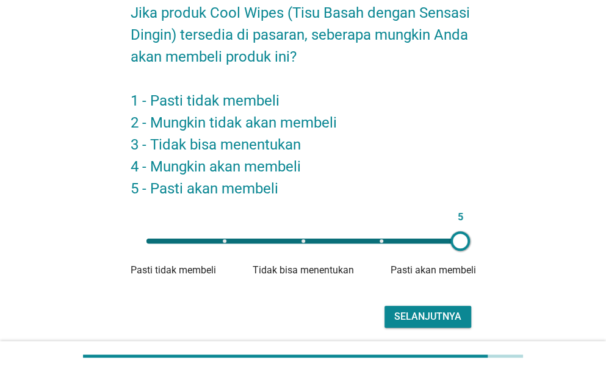
click at [436, 320] on div "Selanjutnya" at bounding box center [427, 316] width 67 height 15
